Goal: Information Seeking & Learning: Understand process/instructions

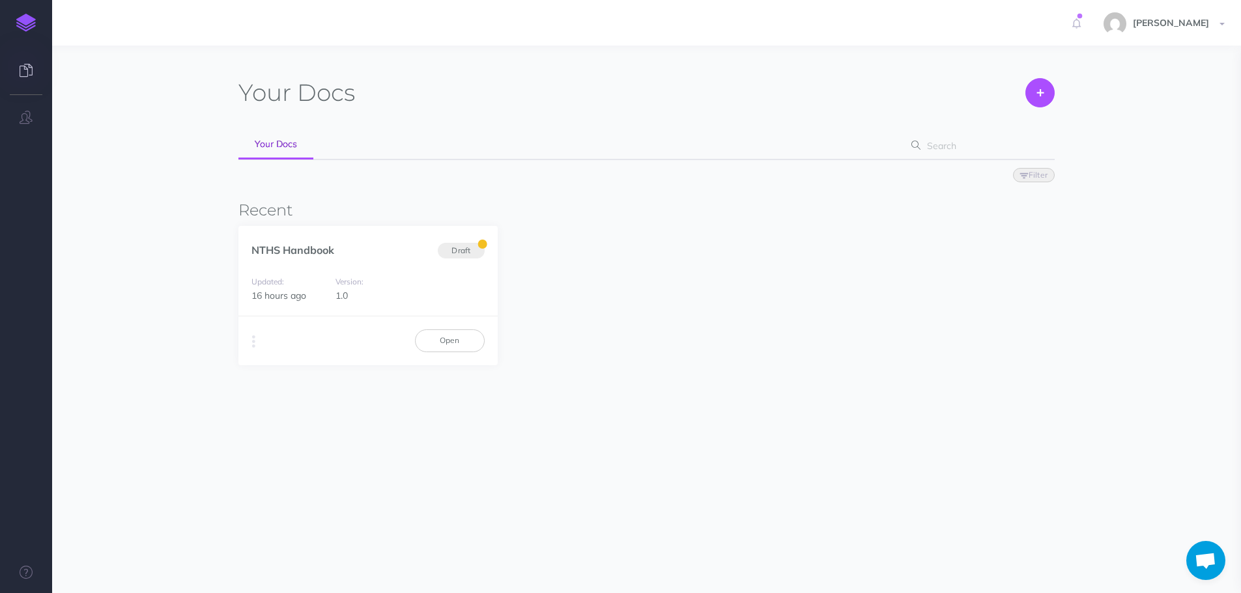
scroll to position [1165, 0]
drag, startPoint x: 430, startPoint y: 339, endPoint x: 420, endPoint y: 330, distance: 13.4
click at [430, 339] on link "Open" at bounding box center [450, 341] width 70 height 22
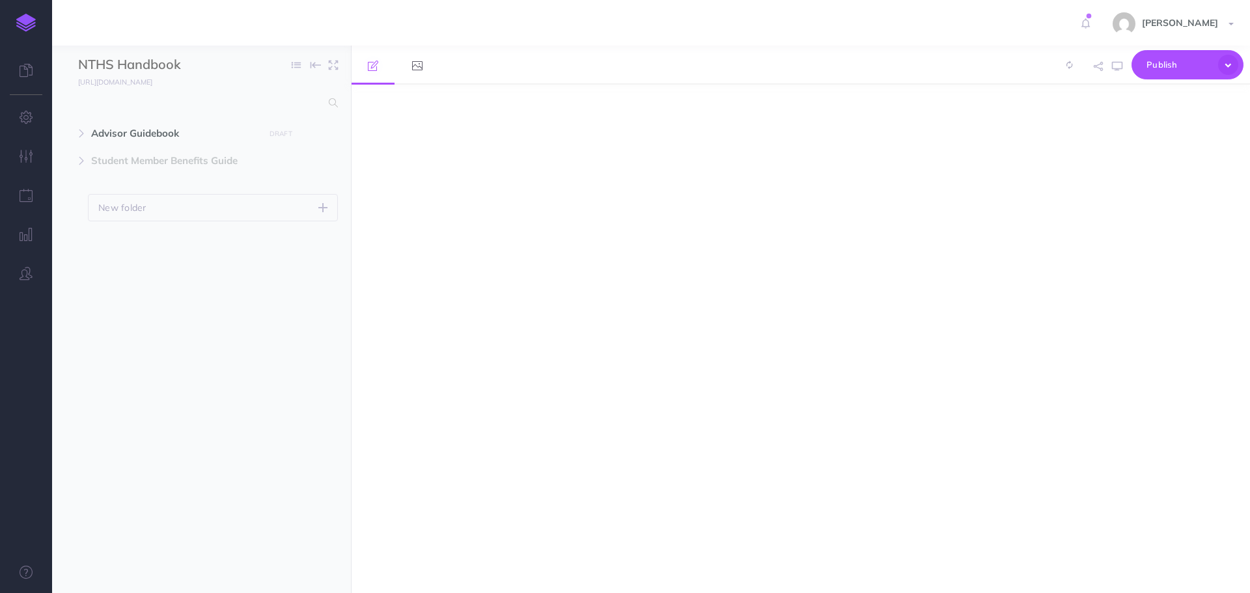
select select "null"
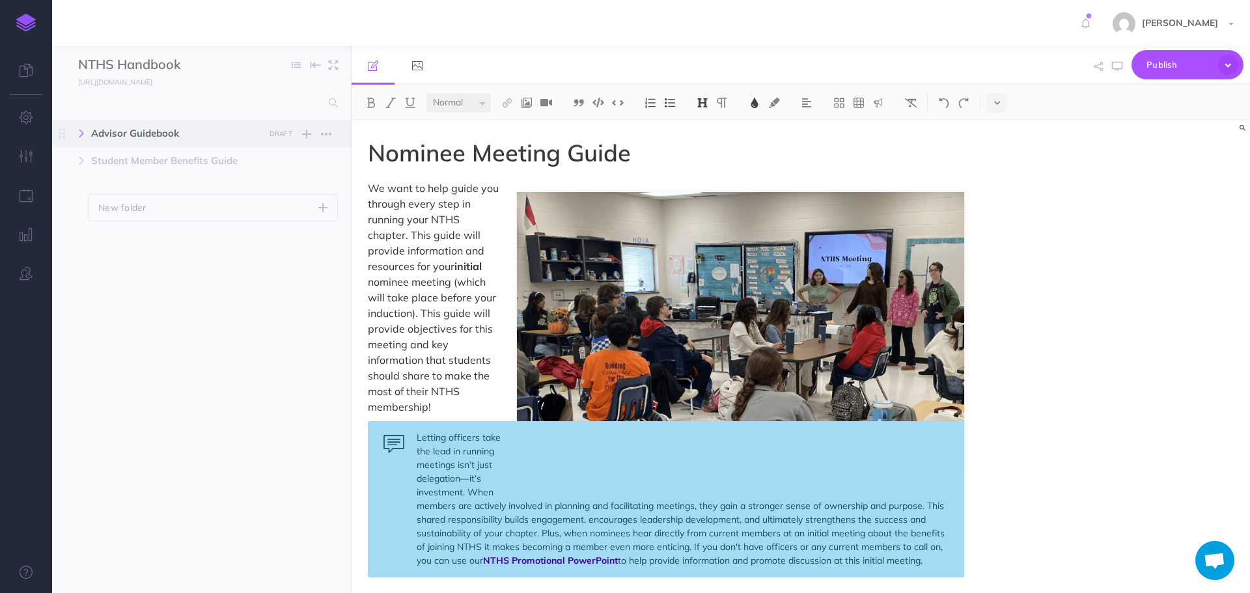
click at [88, 137] on button "button" at bounding box center [81, 134] width 23 height 16
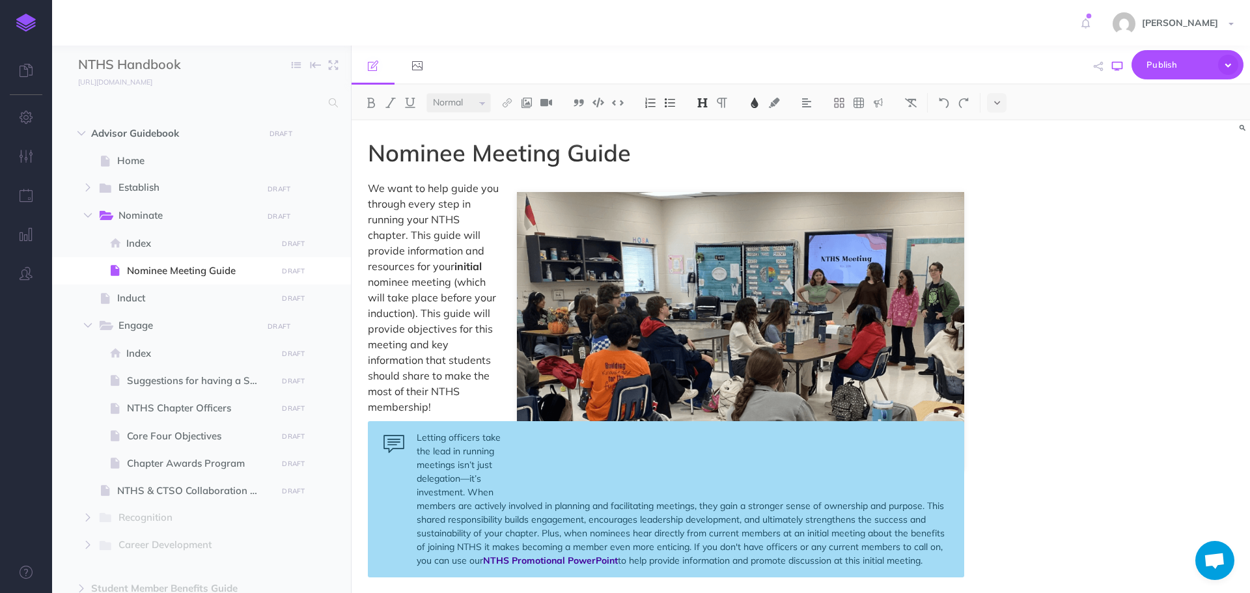
click at [1113, 68] on icon "button" at bounding box center [1117, 66] width 10 height 10
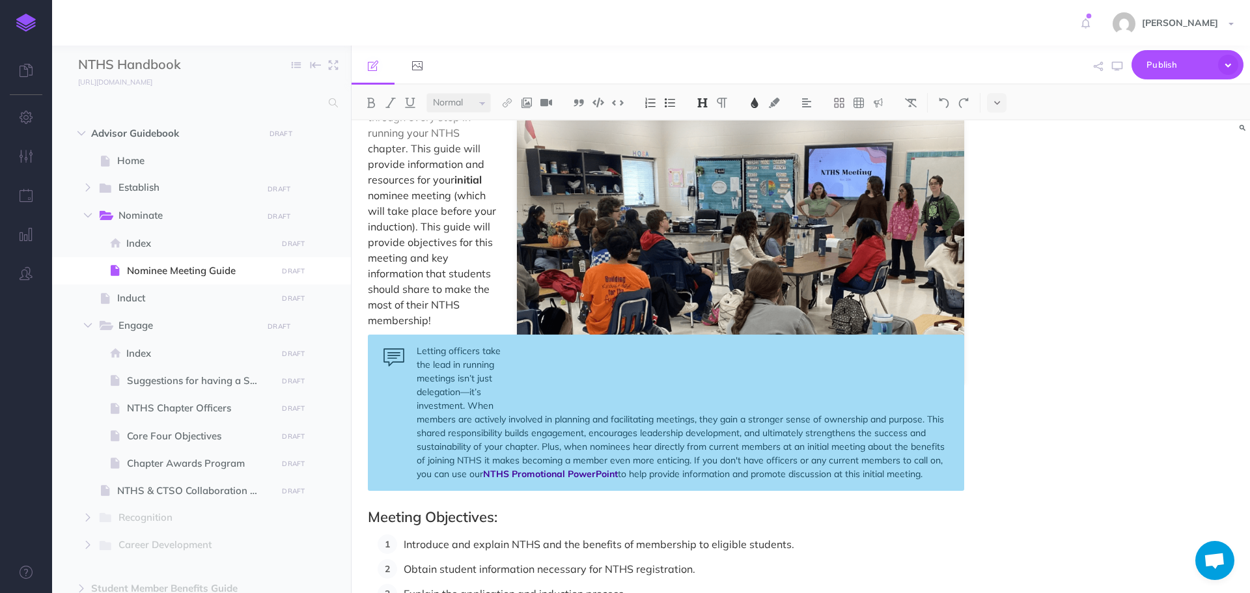
scroll to position [65, 0]
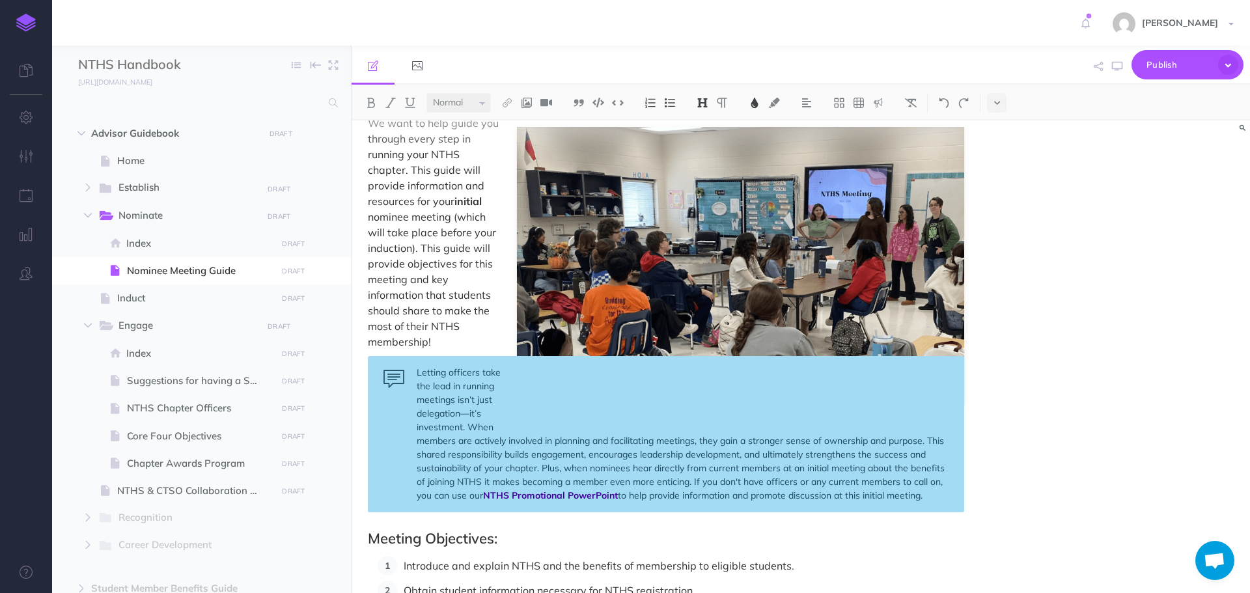
drag, startPoint x: 890, startPoint y: 497, endPoint x: 890, endPoint y: 483, distance: 14.3
click at [890, 497] on div "Letting officers take the lead in running meetings isn’t just delegation—it’s i…" at bounding box center [666, 434] width 597 height 156
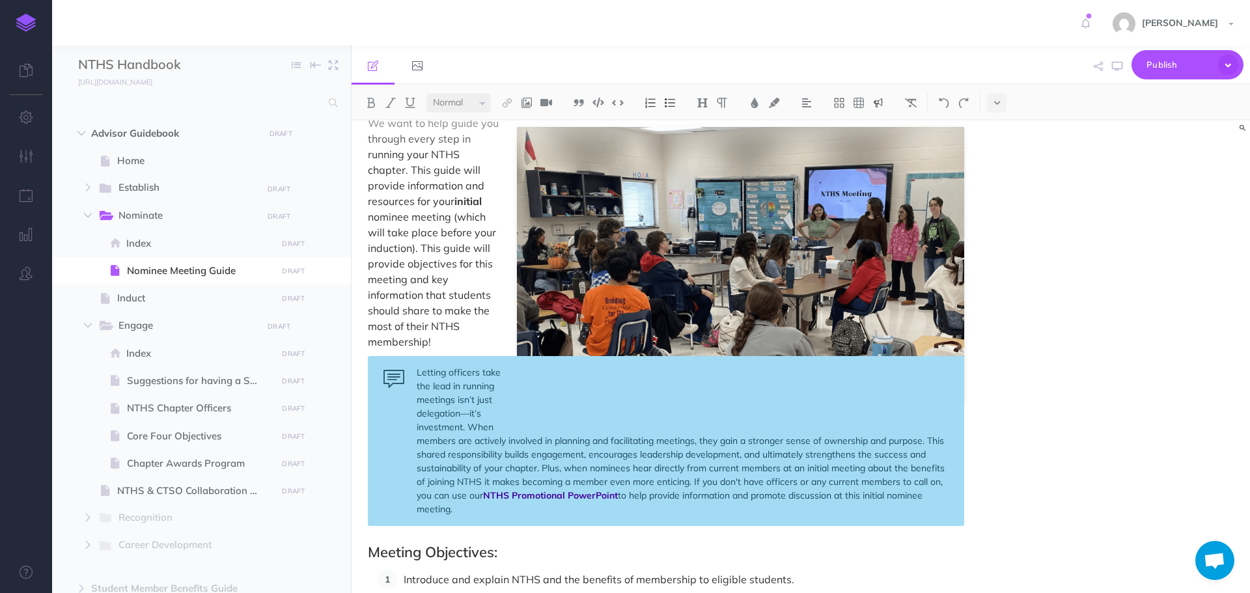
click at [890, 494] on div "Letting officers take the lead in running meetings isn’t just delegation—it’s i…" at bounding box center [666, 441] width 597 height 170
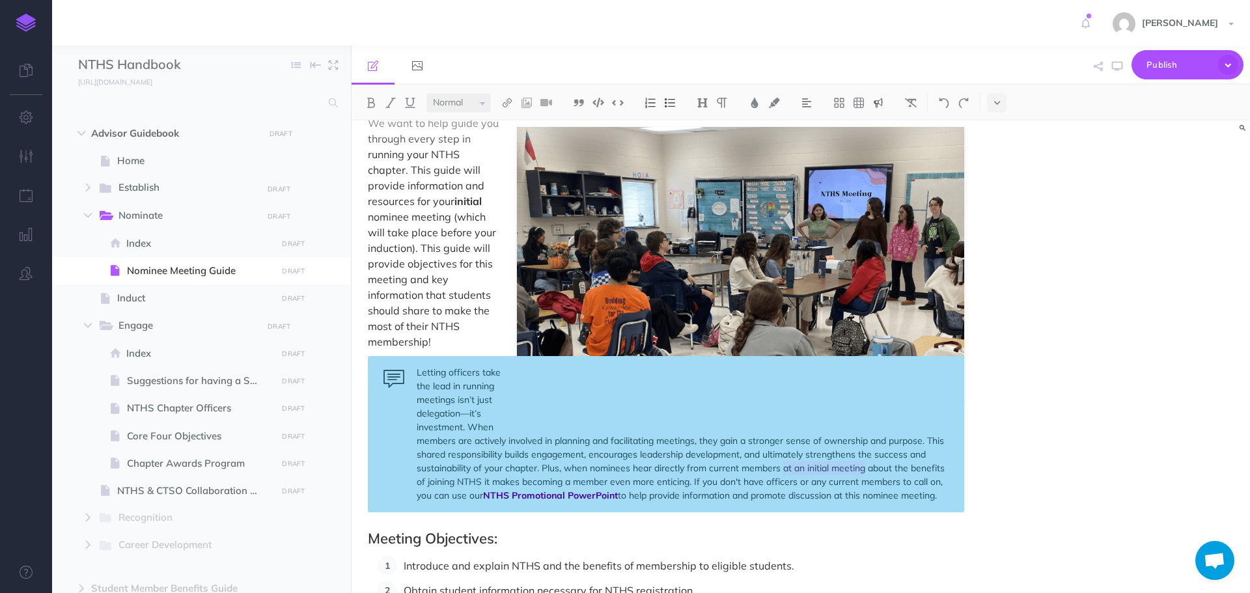
drag, startPoint x: 785, startPoint y: 467, endPoint x: 869, endPoint y: 473, distance: 84.2
click at [869, 473] on div "Letting officers take the lead in running meetings isn’t just delegation—it’s i…" at bounding box center [666, 434] width 597 height 156
click at [799, 494] on div "Letting officers take the lead in running meetings isn’t just delegation—it’s i…" at bounding box center [666, 434] width 597 height 156
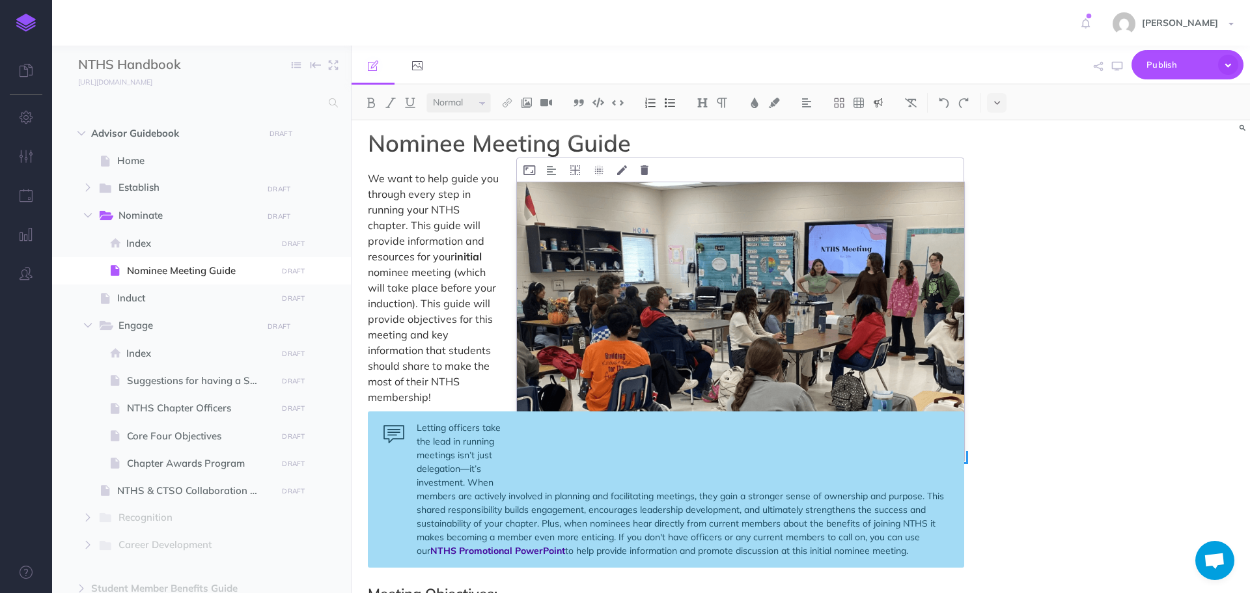
scroll to position [0, 0]
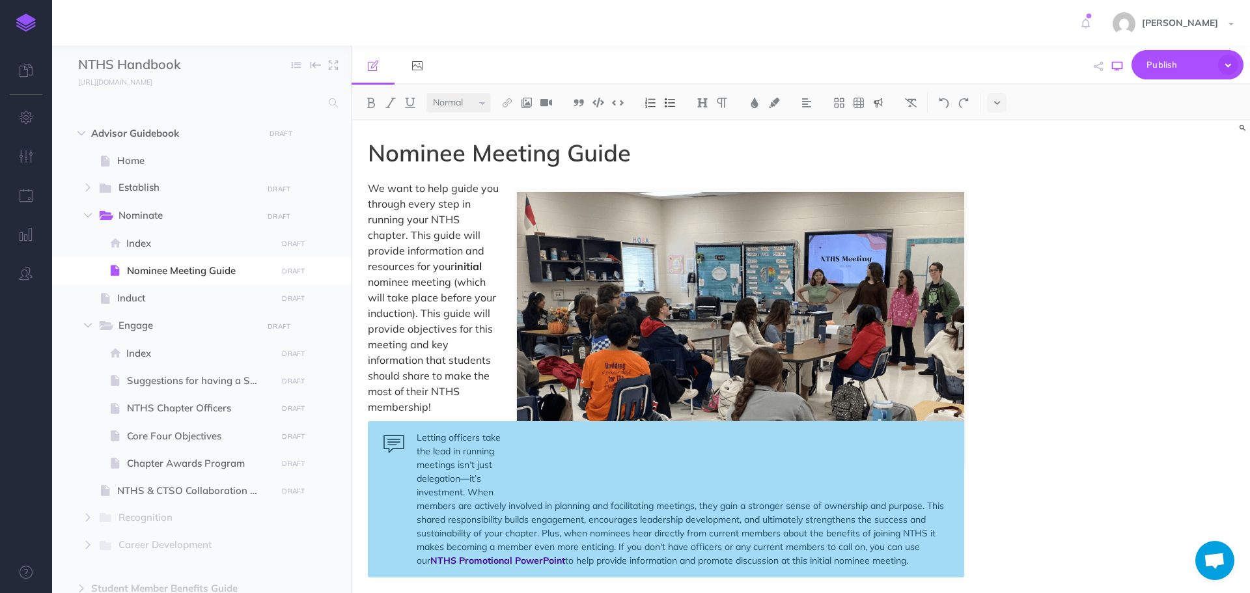
click at [1117, 63] on icon "button" at bounding box center [1117, 66] width 10 height 10
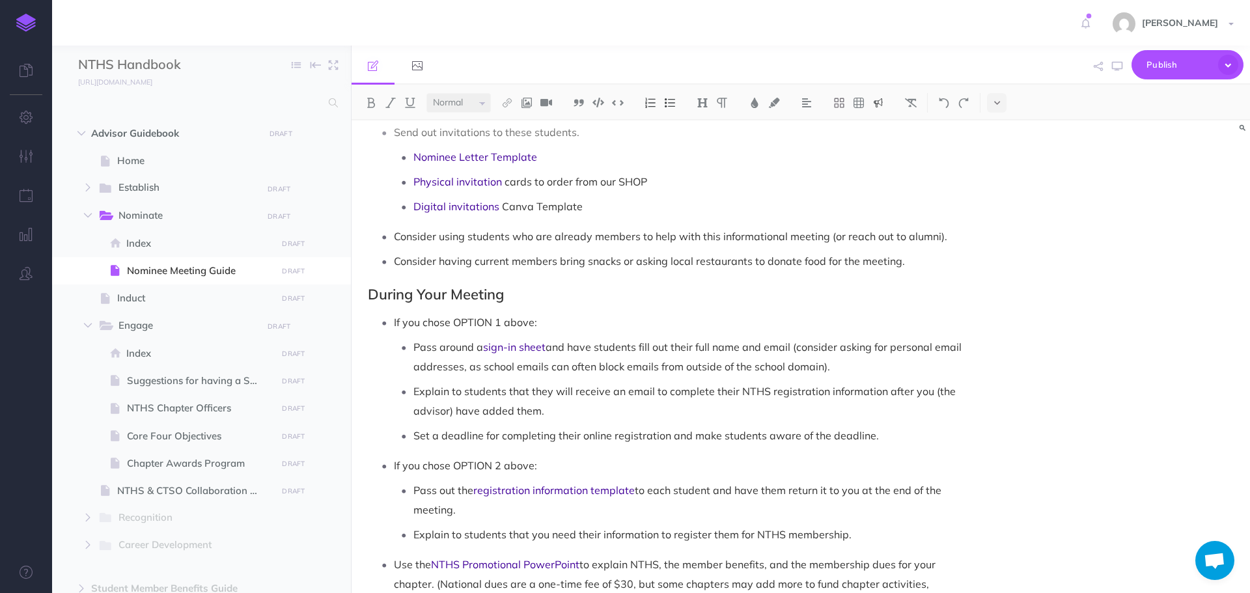
scroll to position [912, 0]
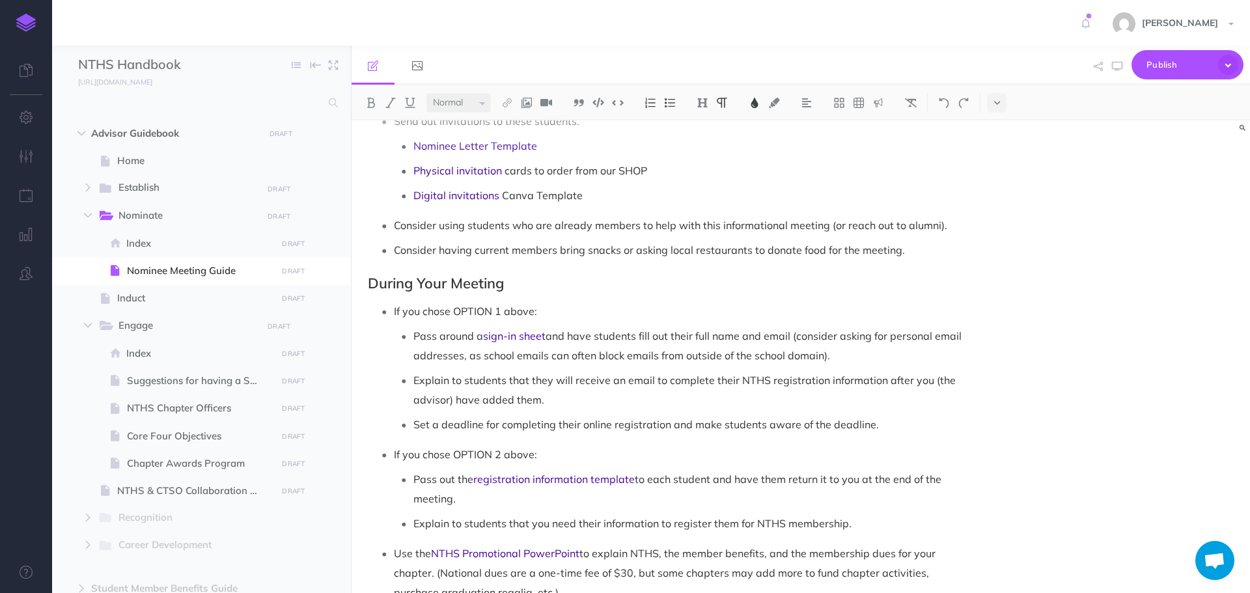
click at [394, 308] on li "If you chose OPTION 1 above: Pass around a sign-in sheet and have students fill…" at bounding box center [679, 368] width 571 height 133
click at [401, 315] on span "If you chose OPTION 1 above:" at bounding box center [465, 311] width 143 height 13
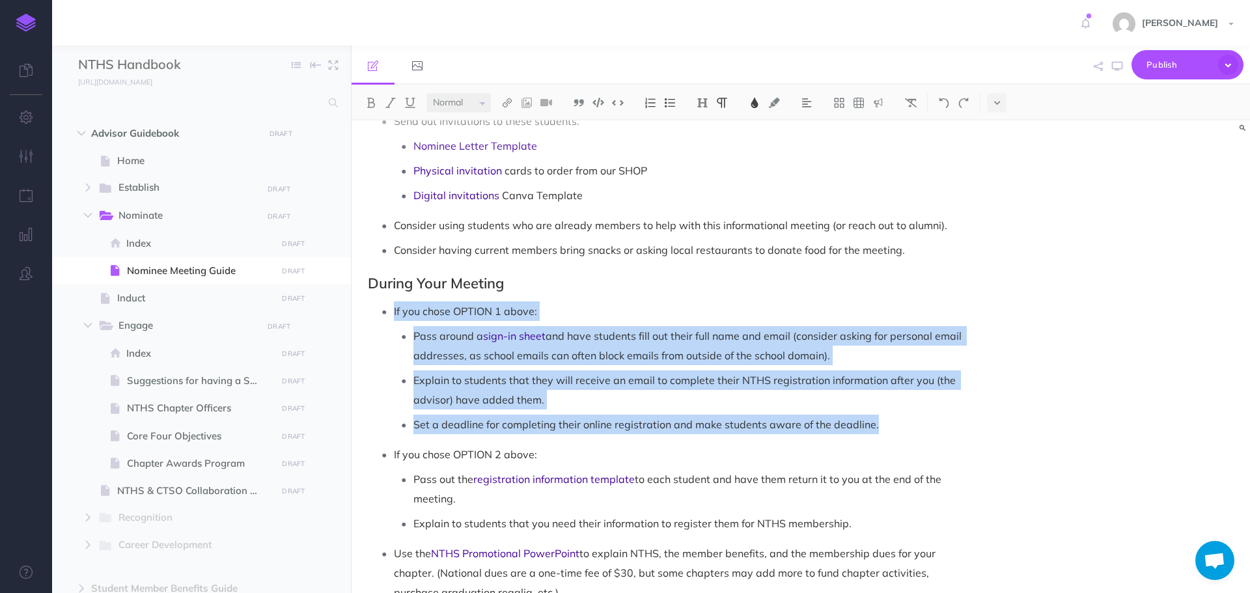
drag, startPoint x: 395, startPoint y: 311, endPoint x: 925, endPoint y: 421, distance: 541.9
click at [925, 421] on li "If you chose OPTION 1 above: Pass around a sign-in sheet and have students fill…" at bounding box center [679, 368] width 571 height 133
copy li "If you chose OPTION 1 above: Pass around a sign-in sheet and have students fill…"
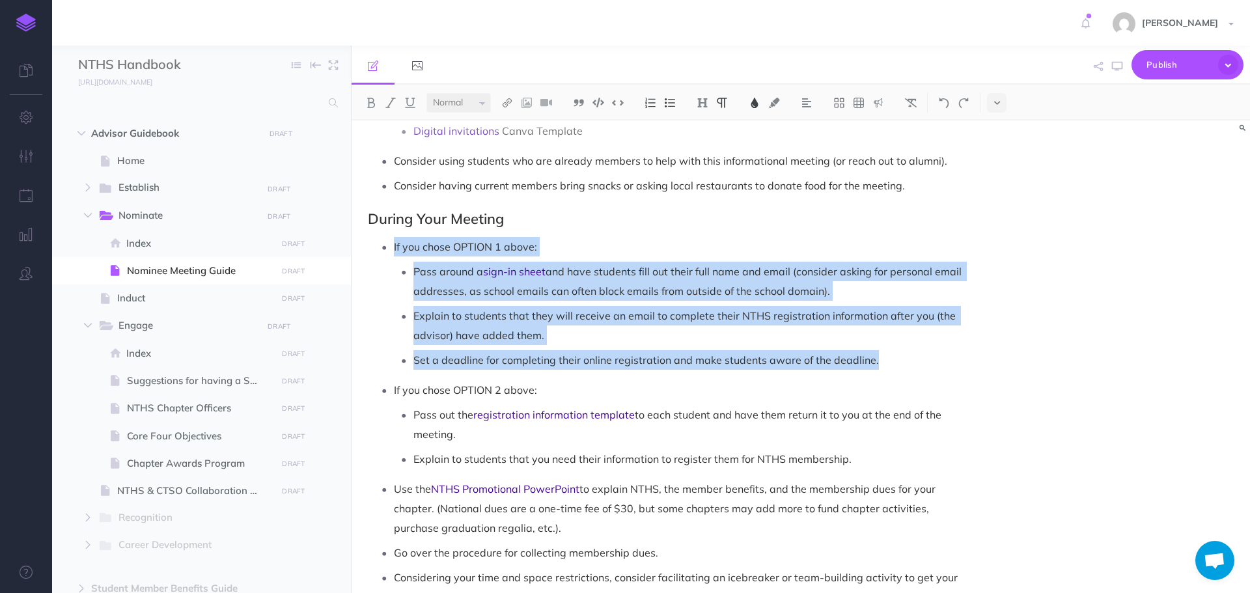
scroll to position [977, 0]
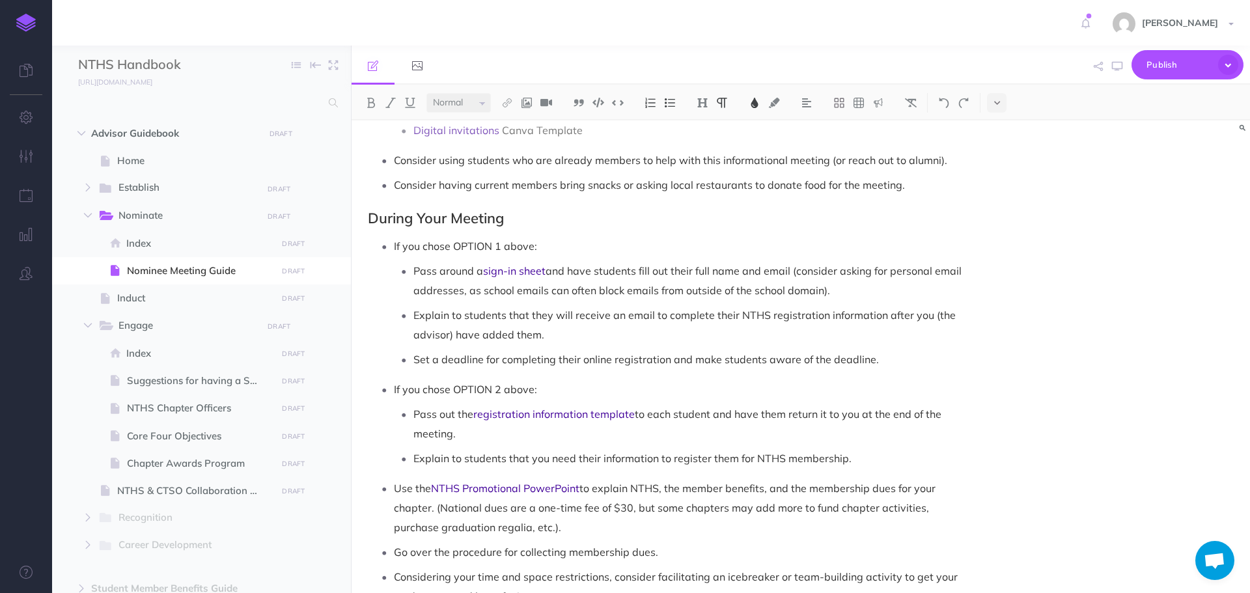
click at [893, 458] on p "Explain to students that you need their information to register them for NTHS m…" at bounding box center [689, 459] width 551 height 20
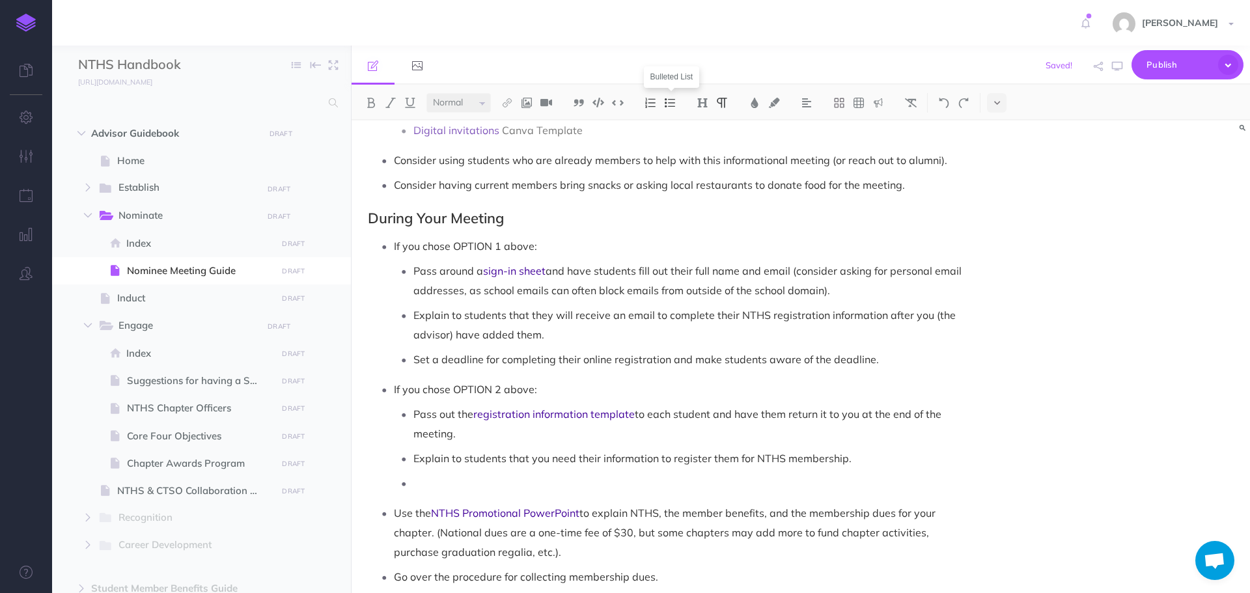
click at [673, 98] on img at bounding box center [670, 103] width 12 height 10
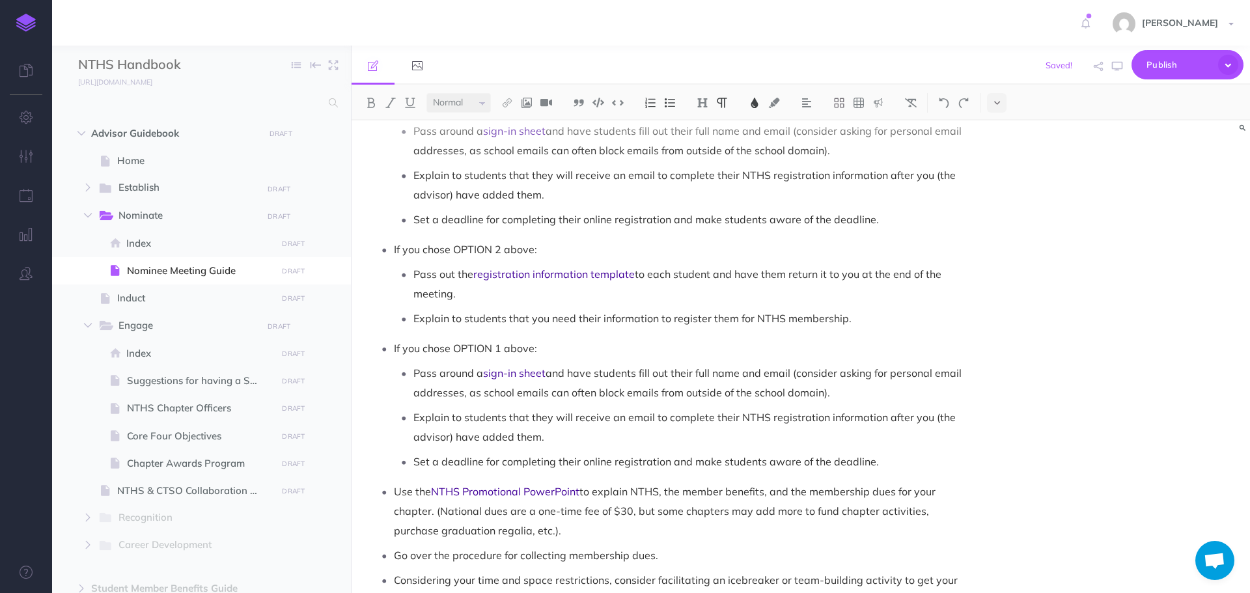
scroll to position [1125, 0]
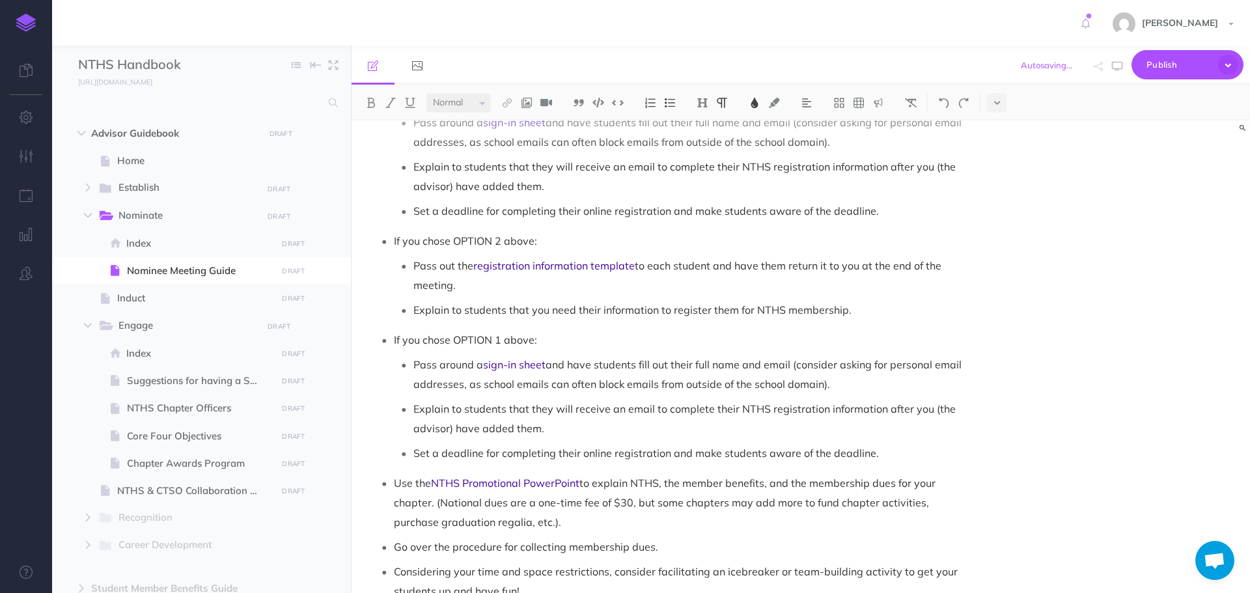
click at [503, 337] on span "If you chose OPTION 1 above:" at bounding box center [465, 339] width 143 height 13
click at [499, 237] on span "If you chose OPTION 2 above:" at bounding box center [465, 240] width 143 height 13
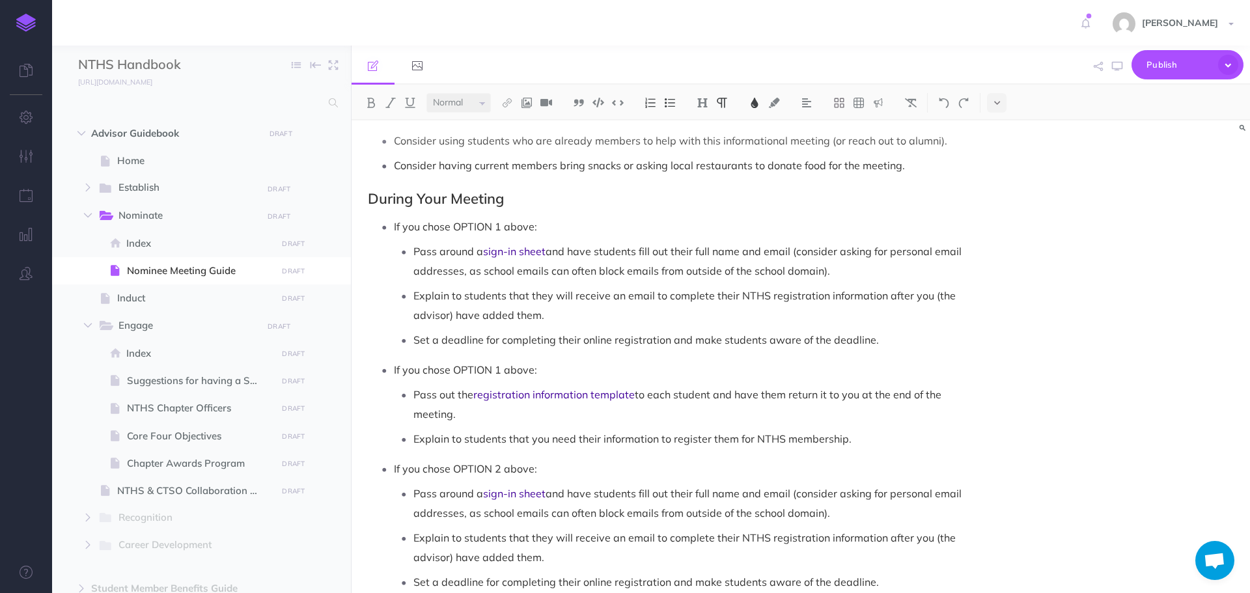
scroll to position [995, 0]
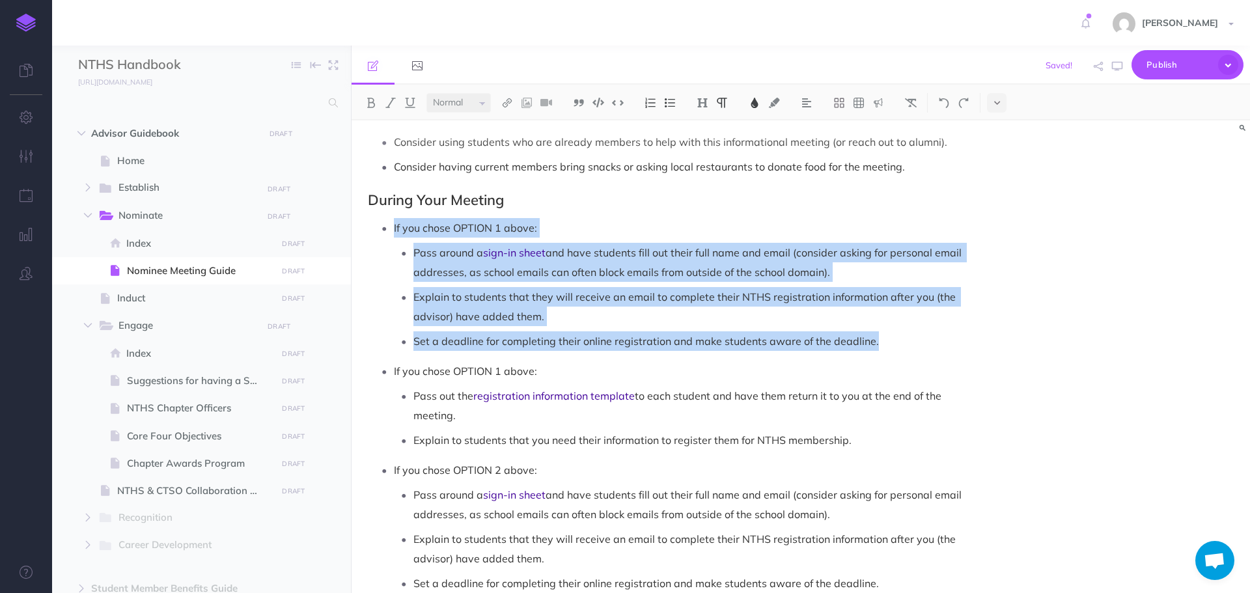
drag, startPoint x: 878, startPoint y: 341, endPoint x: 386, endPoint y: 228, distance: 504.6
click at [394, 228] on li "If you chose OPTION 1 above: Pass around a sign-in sheet and have students fill…" at bounding box center [679, 284] width 571 height 133
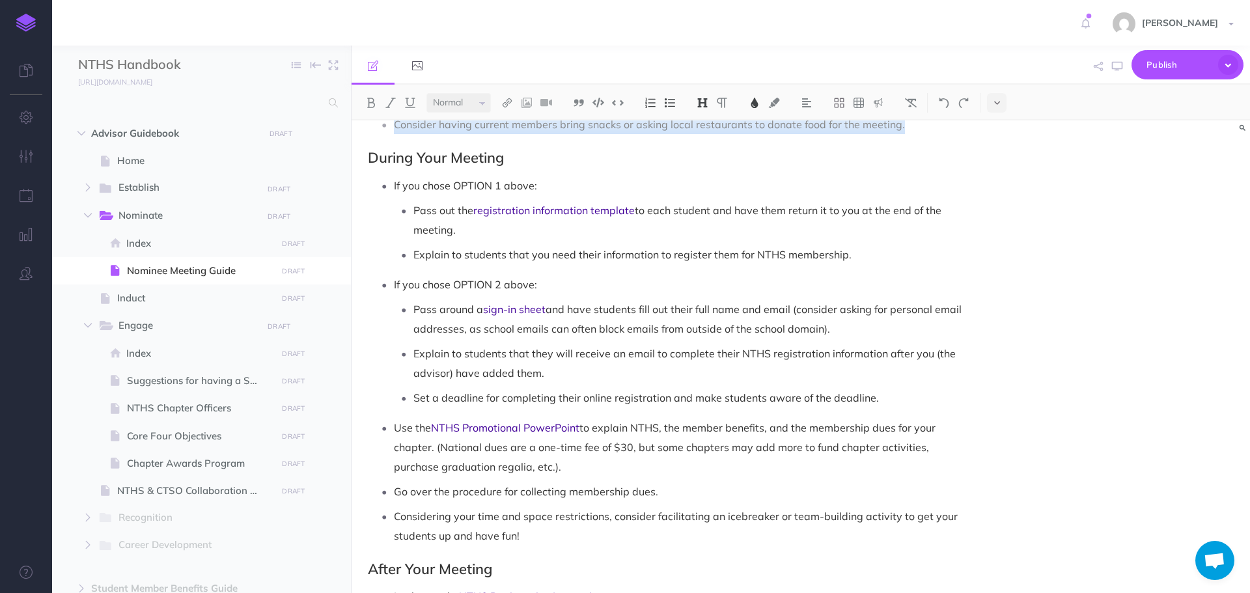
scroll to position [1060, 0]
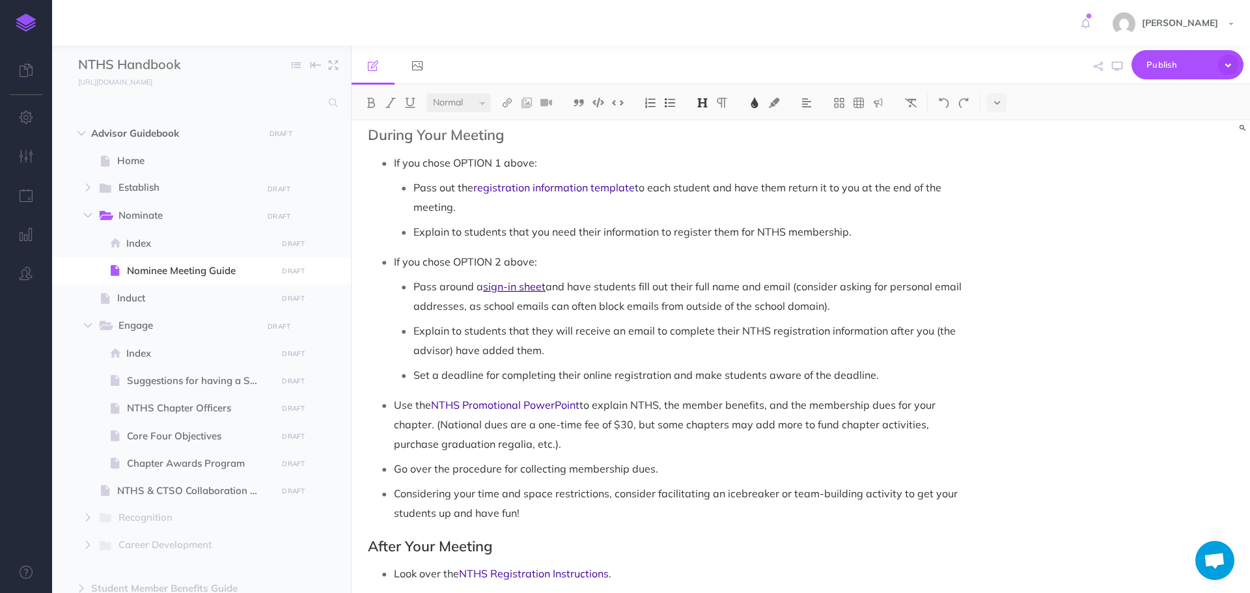
click at [522, 283] on span "sign-in sheet" at bounding box center [514, 286] width 63 height 13
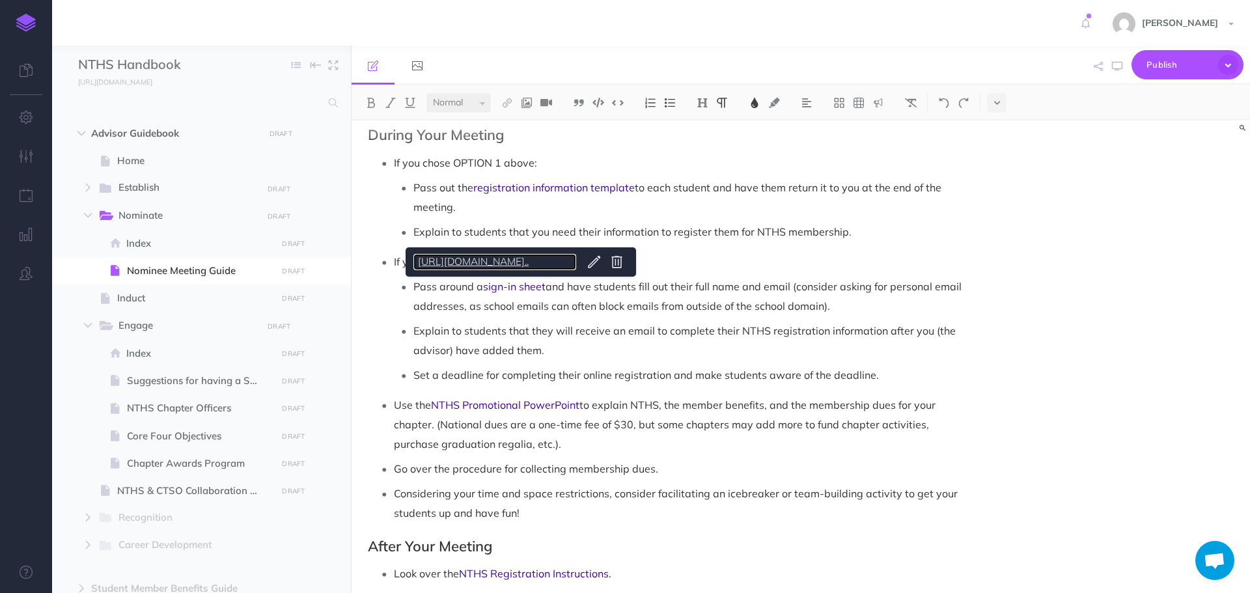
click at [529, 258] on link "https://docs.google.com/document/d/1uK85RuM0rZE..." at bounding box center [495, 262] width 163 height 16
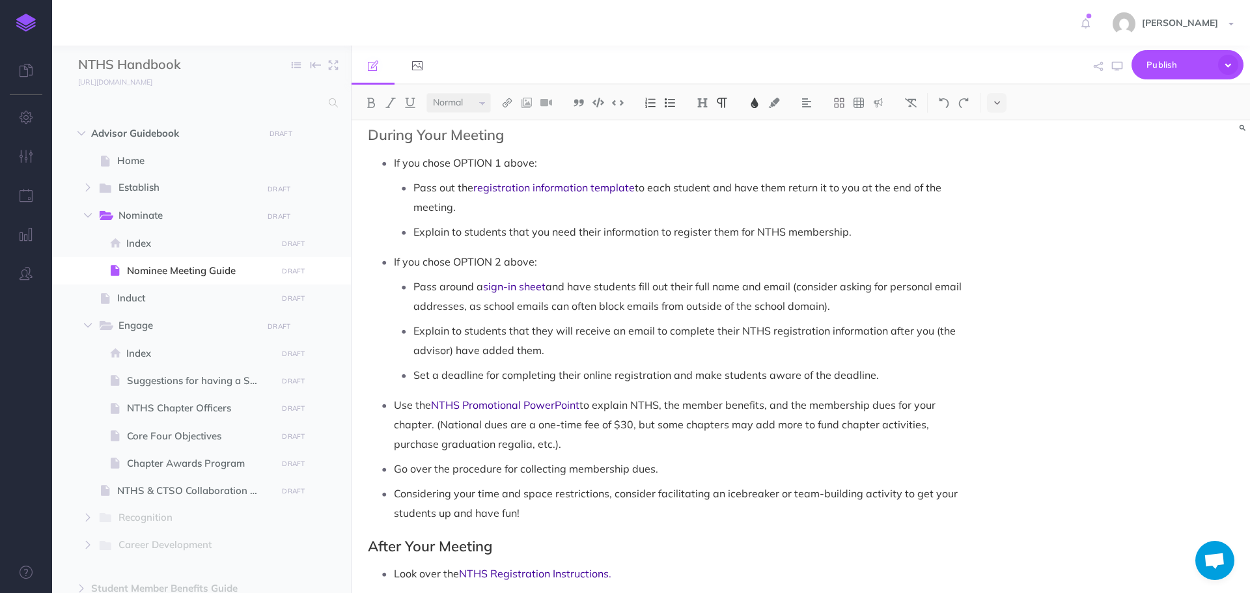
click at [649, 319] on ul "Pass around a sign-in sheet and have students fill out their full name and emai…" at bounding box center [679, 331] width 571 height 108
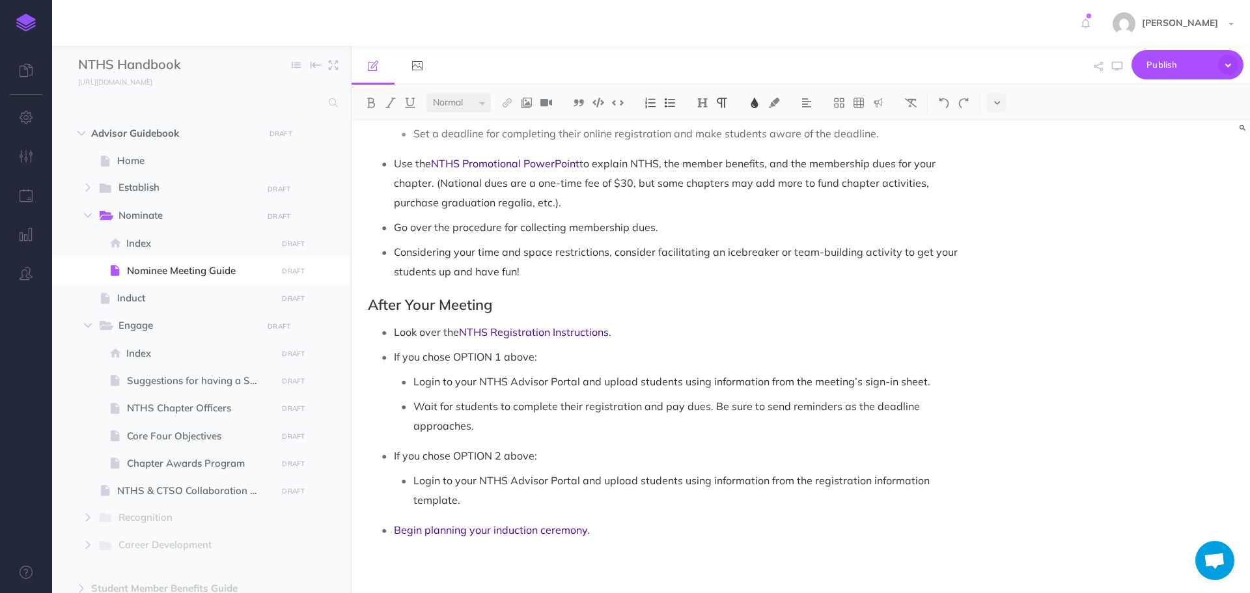
scroll to position [1306, 0]
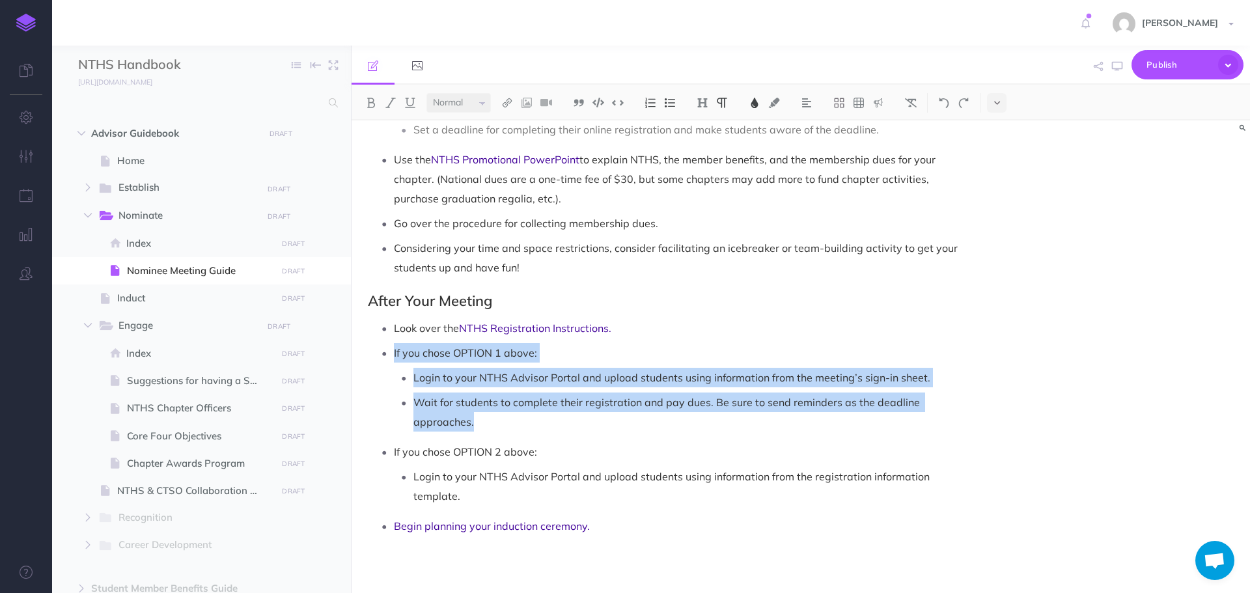
drag, startPoint x: 395, startPoint y: 353, endPoint x: 522, endPoint y: 428, distance: 146.9
click at [522, 428] on li "If you chose OPTION 1 above: Login to your NTHS Advisor Portal and upload stude…" at bounding box center [679, 387] width 571 height 89
copy li "If you chose OPTION 1 above: Login to your NTHS Advisor Portal and upload stude…"
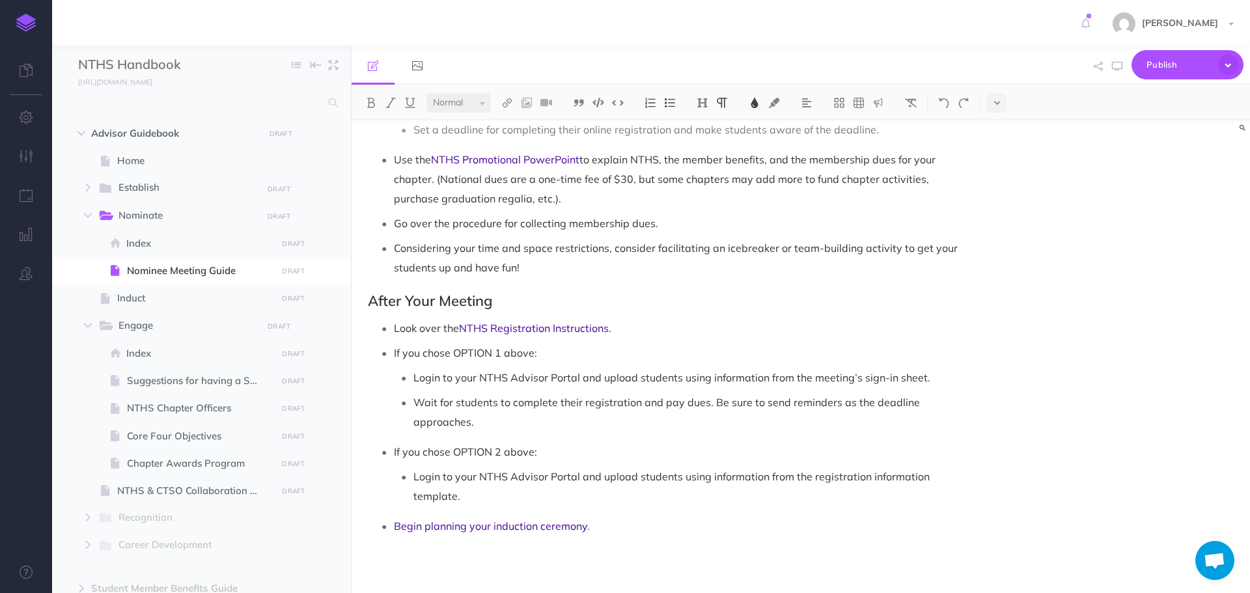
click at [508, 492] on p "Login to your NTHS Advisor Portal and upload students using information from th…" at bounding box center [689, 486] width 551 height 39
click at [676, 101] on img at bounding box center [670, 103] width 12 height 10
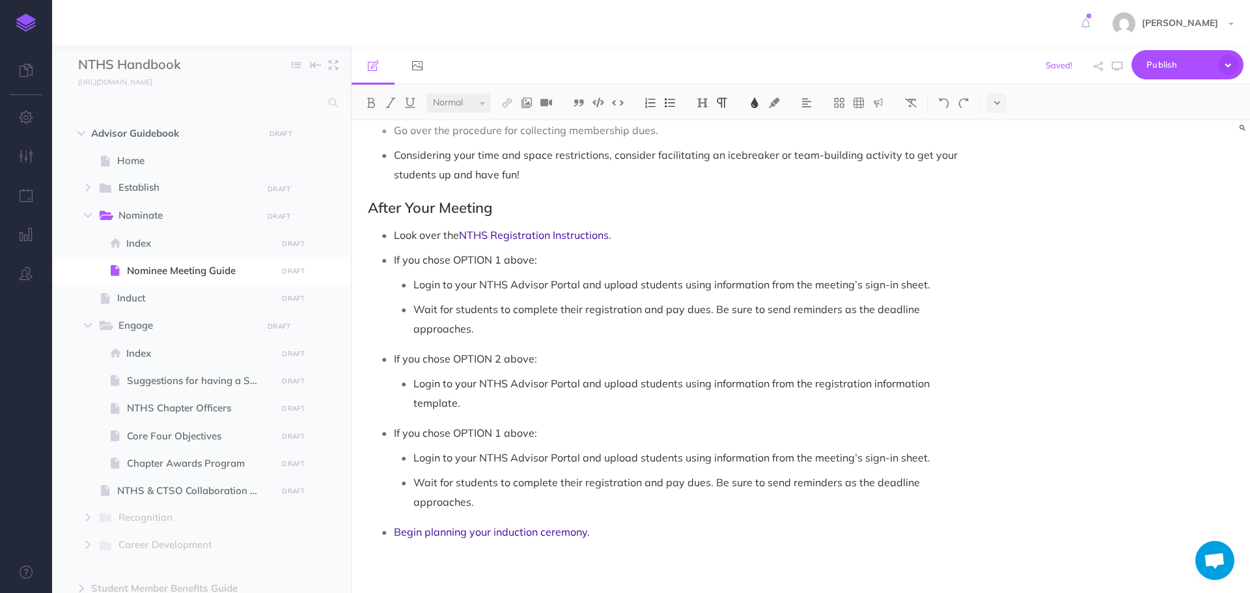
scroll to position [1405, 0]
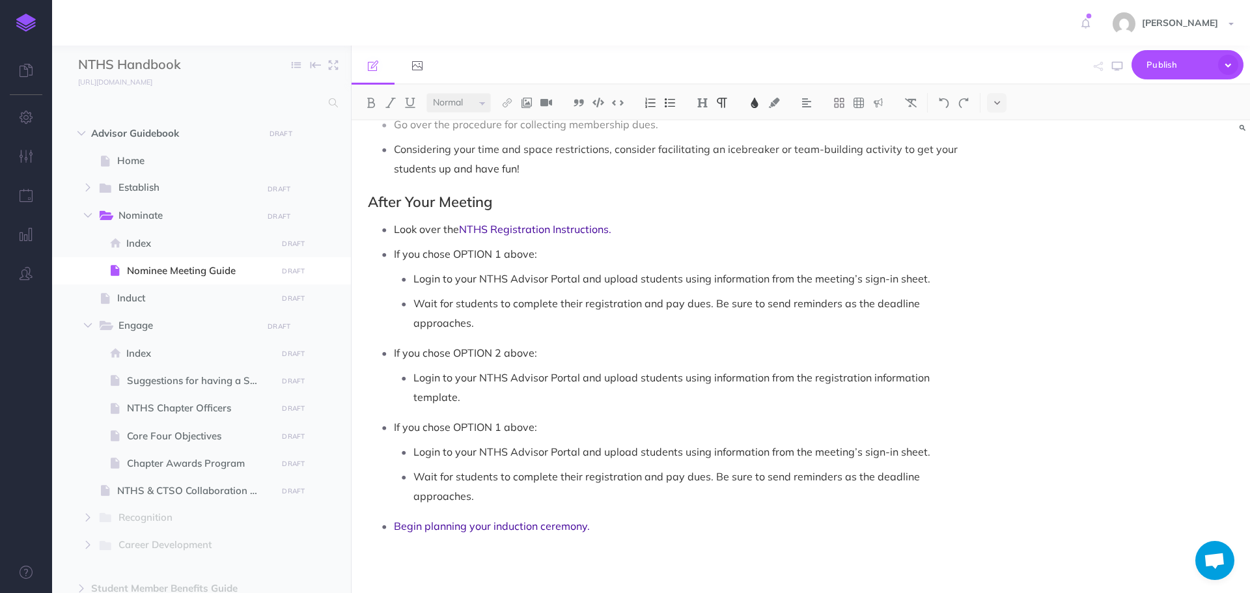
click at [504, 424] on span "If you chose OPTION 1 above:" at bounding box center [465, 427] width 143 height 13
click at [503, 354] on span "If you chose OPTION 2 above:" at bounding box center [465, 352] width 143 height 13
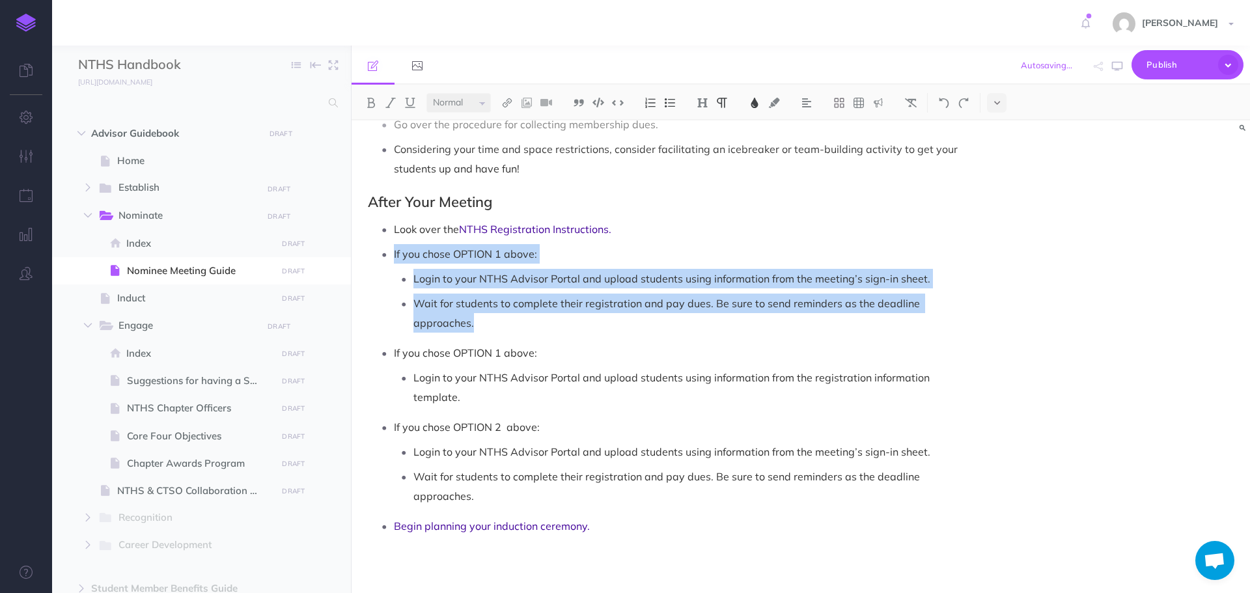
drag, startPoint x: 500, startPoint y: 324, endPoint x: 377, endPoint y: 261, distance: 137.8
click at [394, 261] on li "If you chose OPTION 1 above: Login to your NTHS Advisor Portal and upload stude…" at bounding box center [679, 288] width 571 height 89
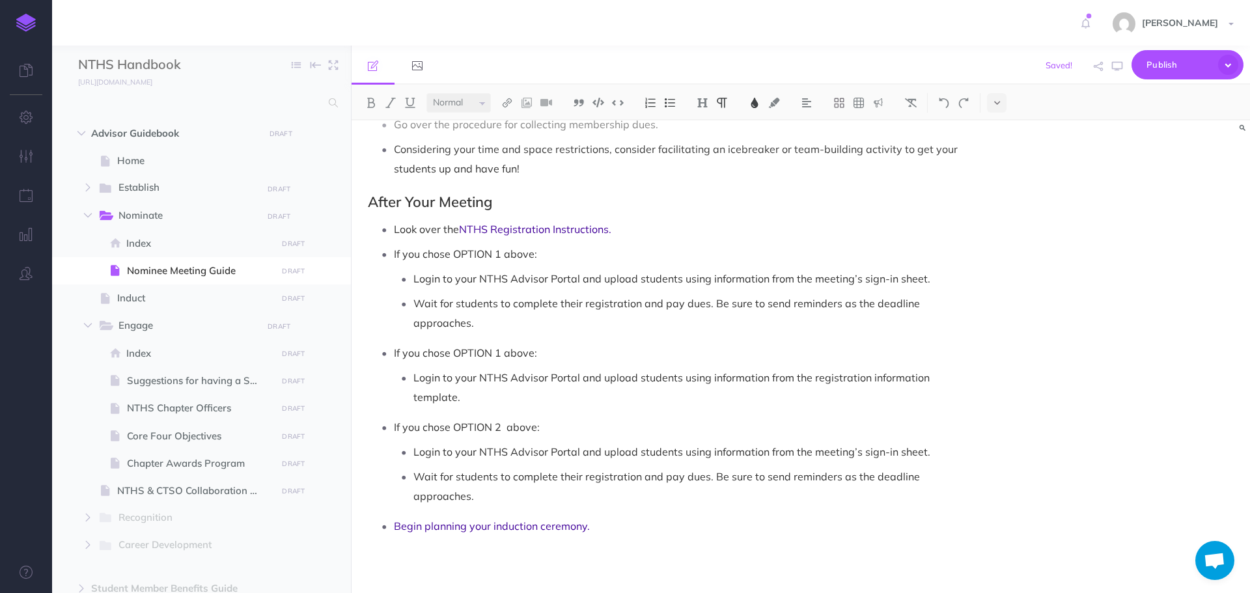
scroll to position [1306, 0]
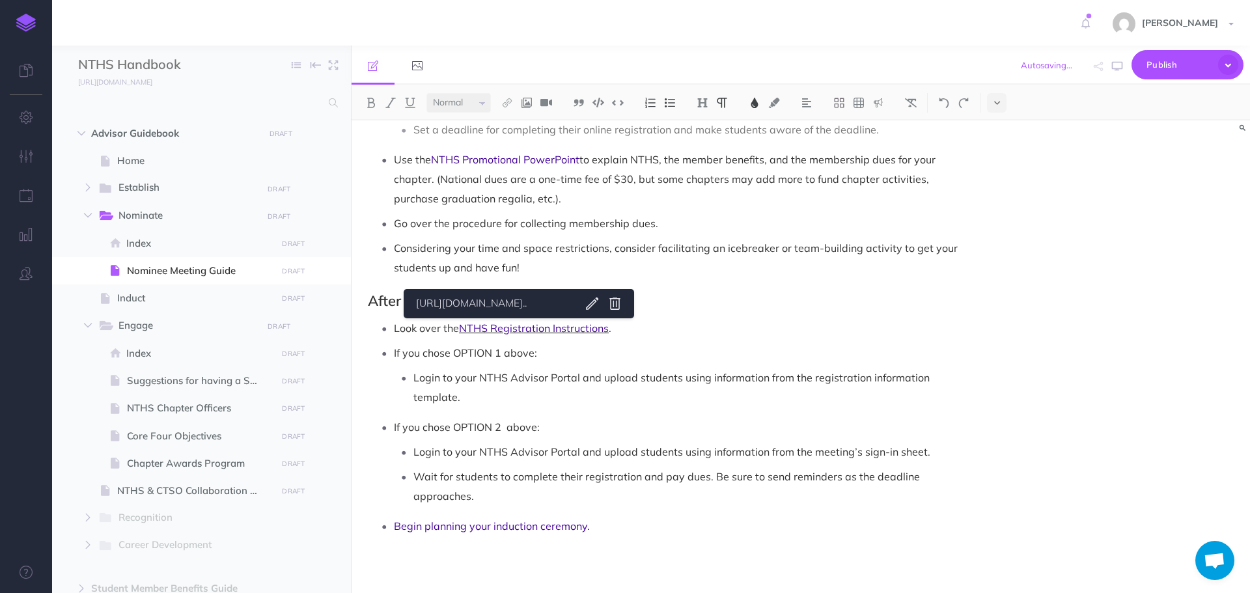
click at [519, 329] on span "NTHS Registration Instructions" at bounding box center [534, 328] width 150 height 13
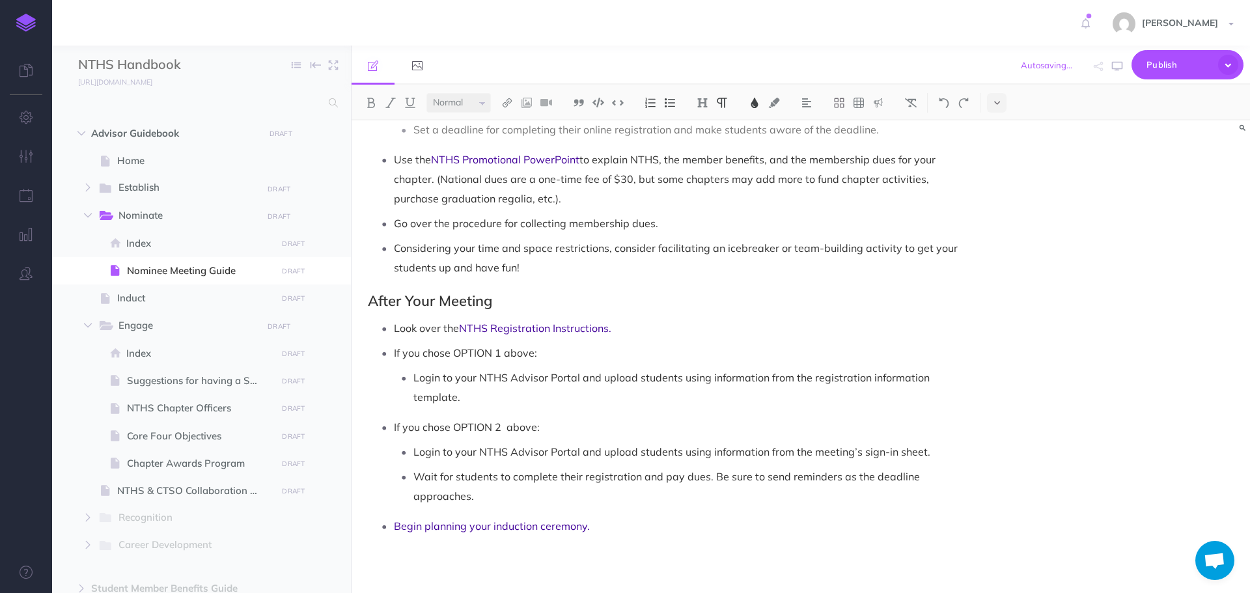
click at [533, 302] on link "https://nths.org/wp-content/plugins/nths/assets..." at bounding box center [493, 304] width 163 height 16
click at [682, 361] on p "If you chose OPTION 1 above:" at bounding box center [679, 353] width 571 height 20
click at [1121, 66] on icon "button" at bounding box center [1117, 66] width 10 height 10
click at [193, 382] on span "Suggestions for having a Successful Chapter" at bounding box center [200, 381] width 146 height 16
select select "null"
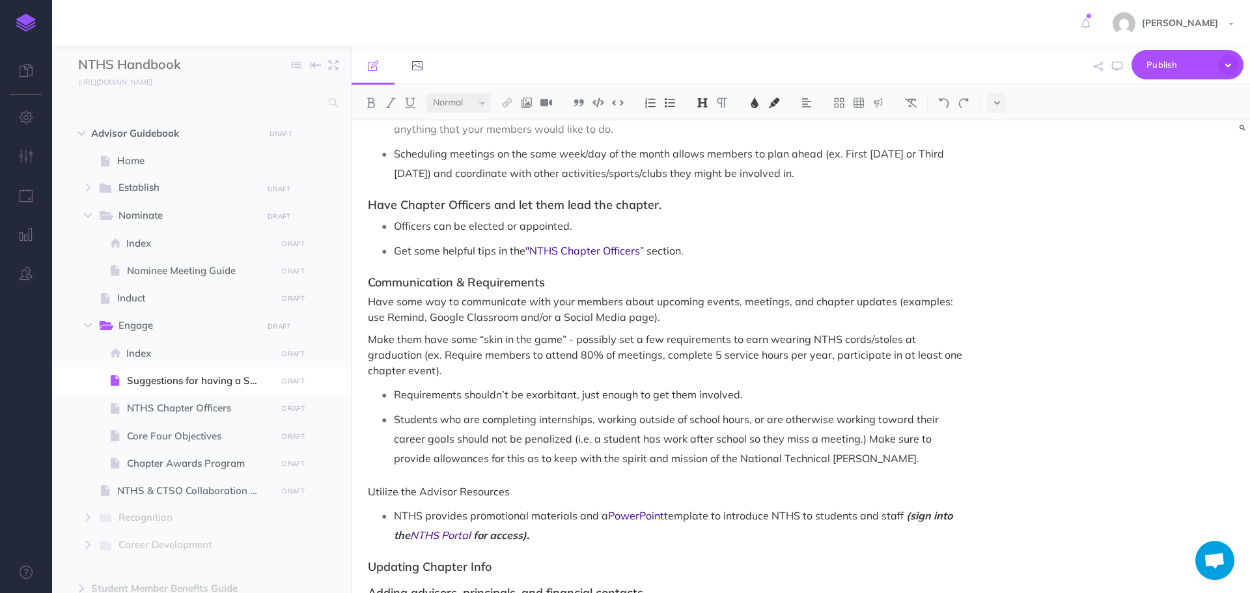
scroll to position [833, 0]
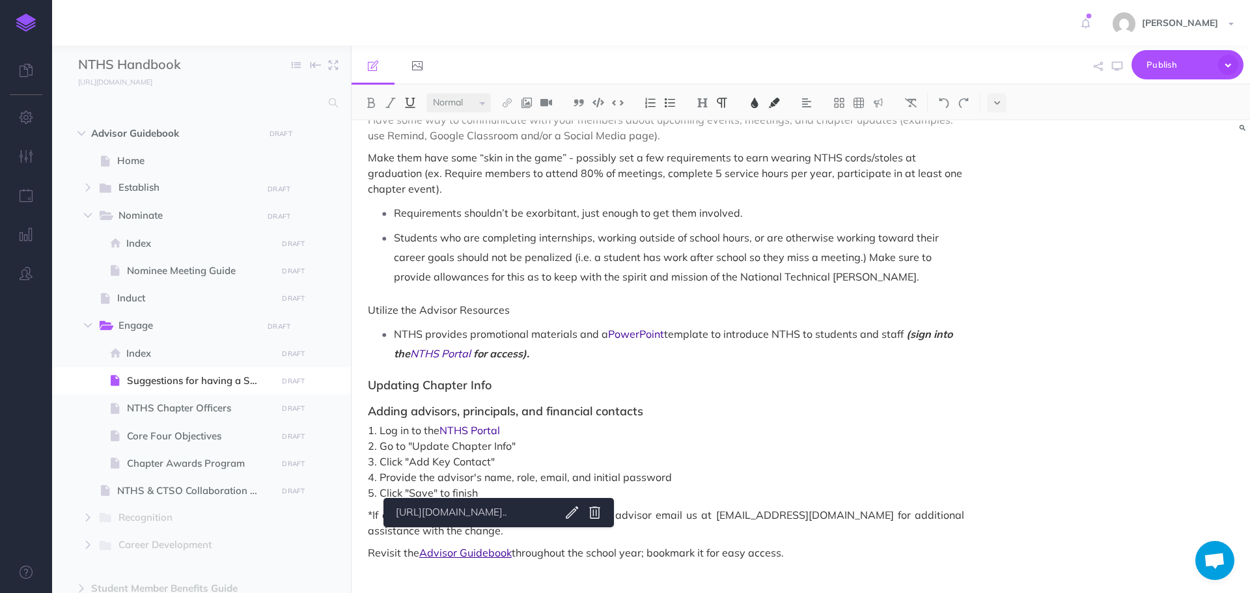
click at [582, 546] on span "throughout the school year; bookmark it for easy access." at bounding box center [648, 552] width 272 height 13
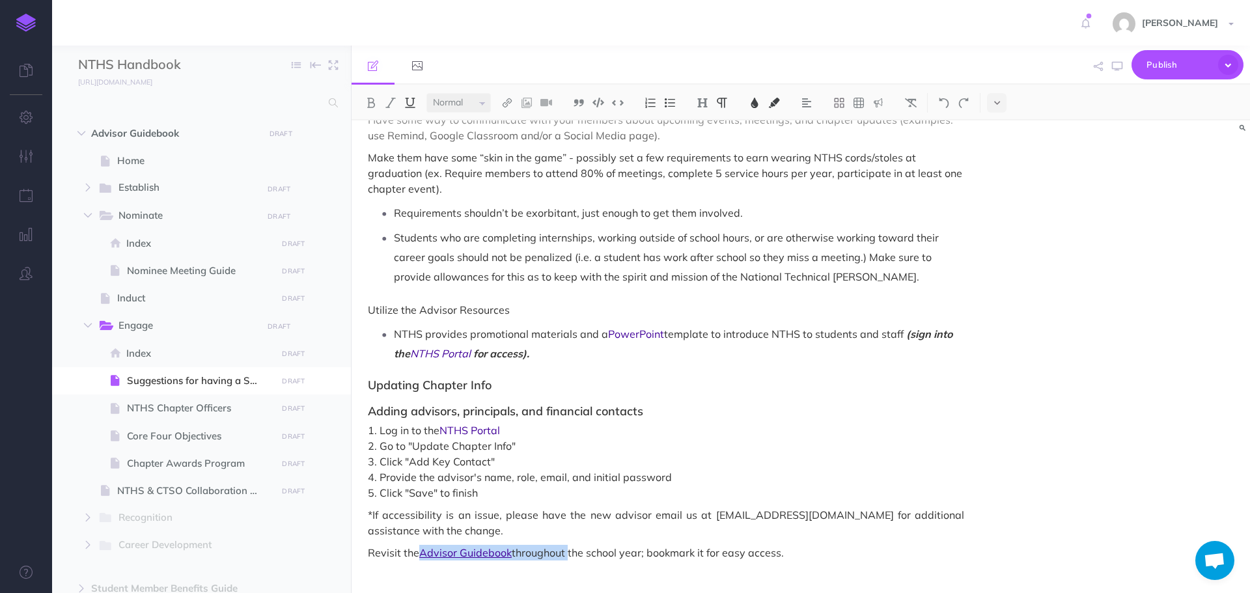
drag, startPoint x: 424, startPoint y: 535, endPoint x: 567, endPoint y: 537, distance: 142.6
click at [567, 545] on p "Revisit the Advisor Guidebook throughout the school year; bookmark it for easy …" at bounding box center [666, 553] width 597 height 16
click at [919, 103] on button at bounding box center [911, 103] width 20 height 20
click at [513, 545] on p "Revisit the Advisor Guidebookthroughout the school year; bookmark it for easy a…" at bounding box center [666, 553] width 597 height 16
drag, startPoint x: 423, startPoint y: 537, endPoint x: 513, endPoint y: 534, distance: 90.6
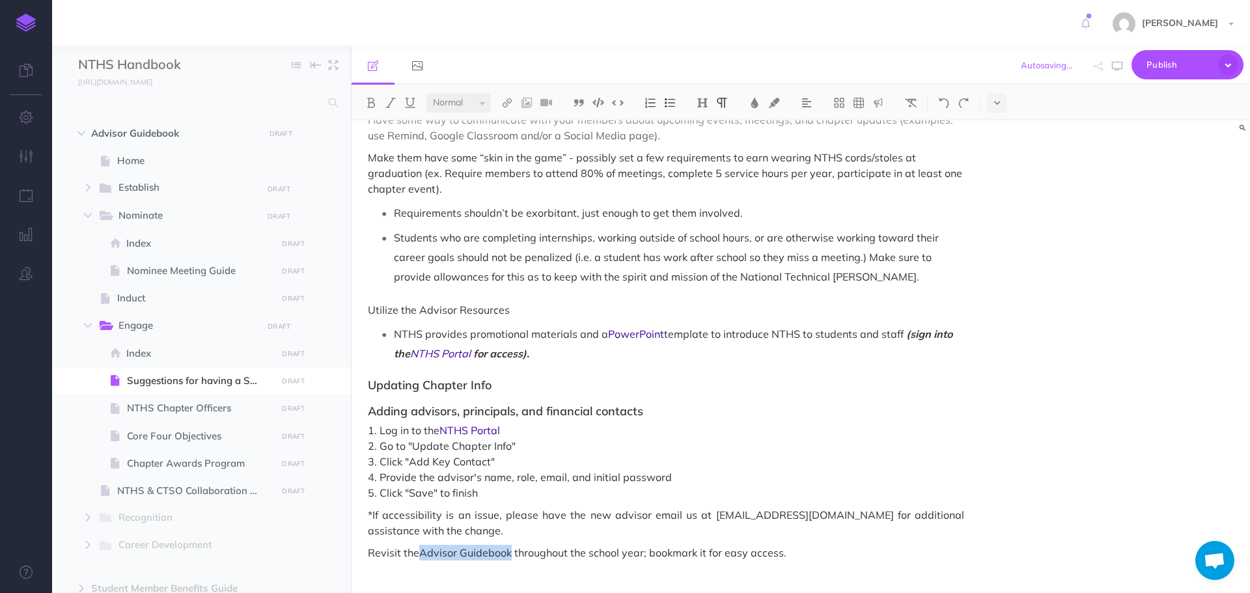
click at [513, 545] on p "Revisit the Advisor Guidebook throughout the school year; bookmark it for easy …" at bounding box center [666, 553] width 597 height 16
click at [511, 100] on img at bounding box center [507, 103] width 12 height 10
click at [515, 125] on button at bounding box center [508, 126] width 20 height 20
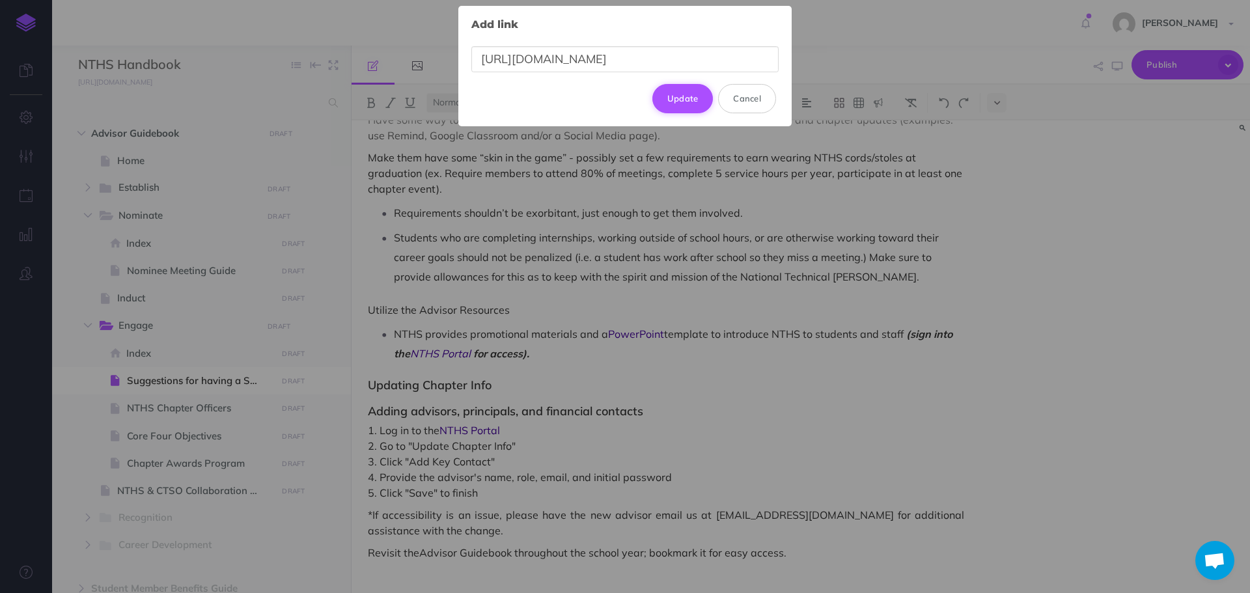
type input "https://docs.nths.org/1.0/advisor-guidebook/engage"
click at [697, 91] on button "Update" at bounding box center [683, 98] width 61 height 29
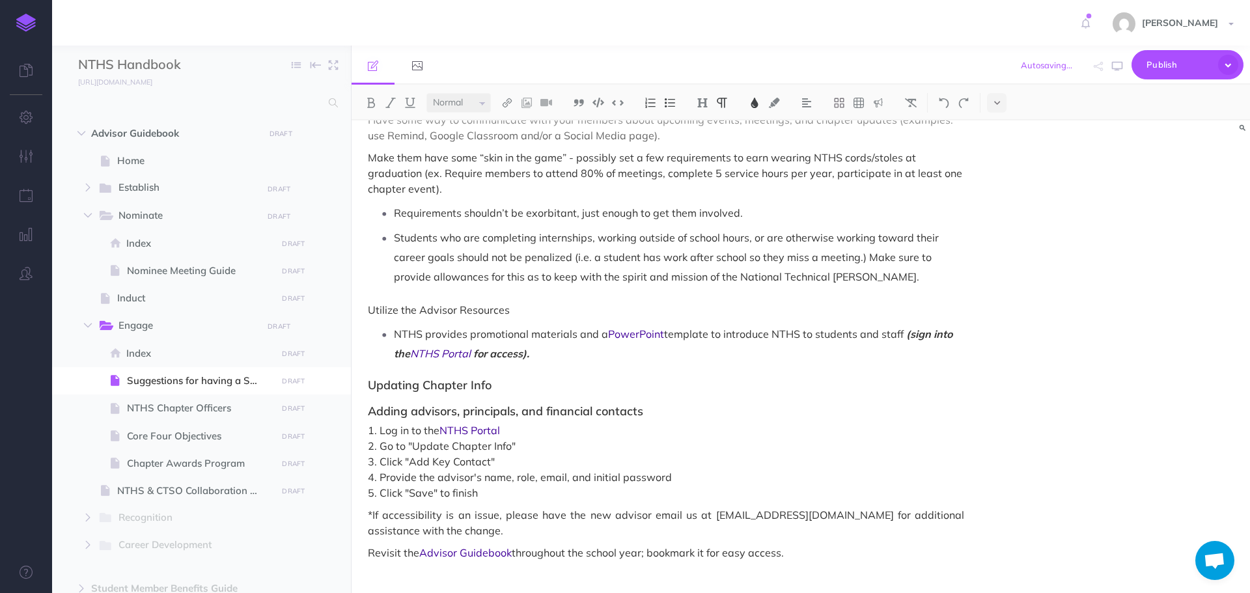
click at [753, 102] on img at bounding box center [755, 103] width 12 height 10
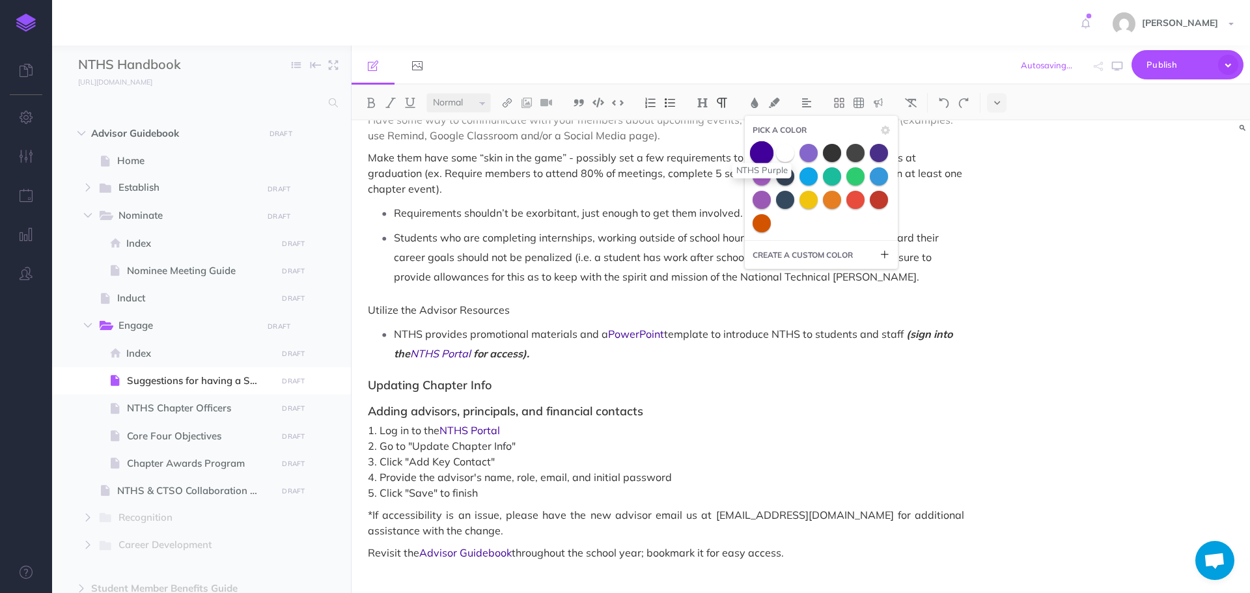
click at [760, 154] on span at bounding box center [761, 152] width 23 height 23
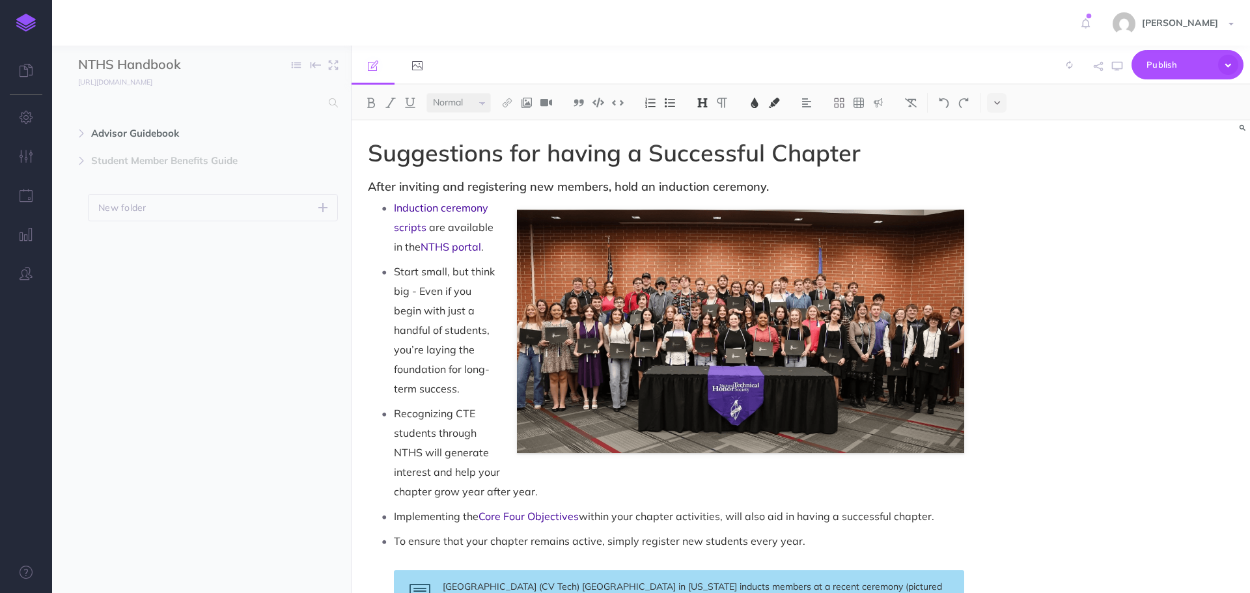
select select "null"
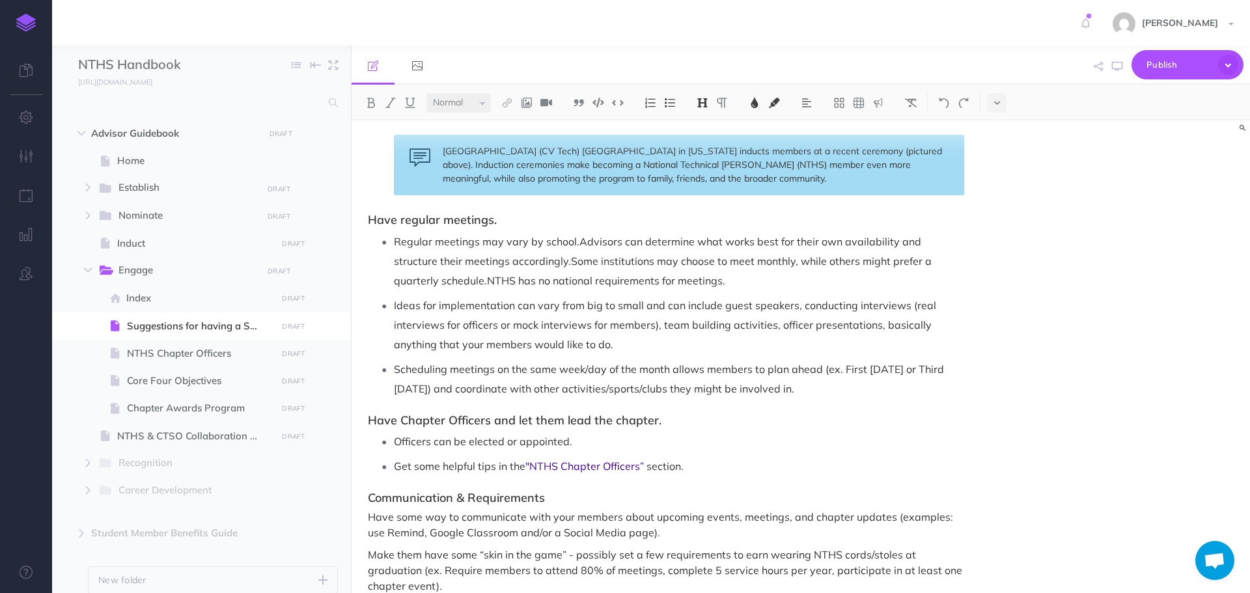
scroll to position [377, 0]
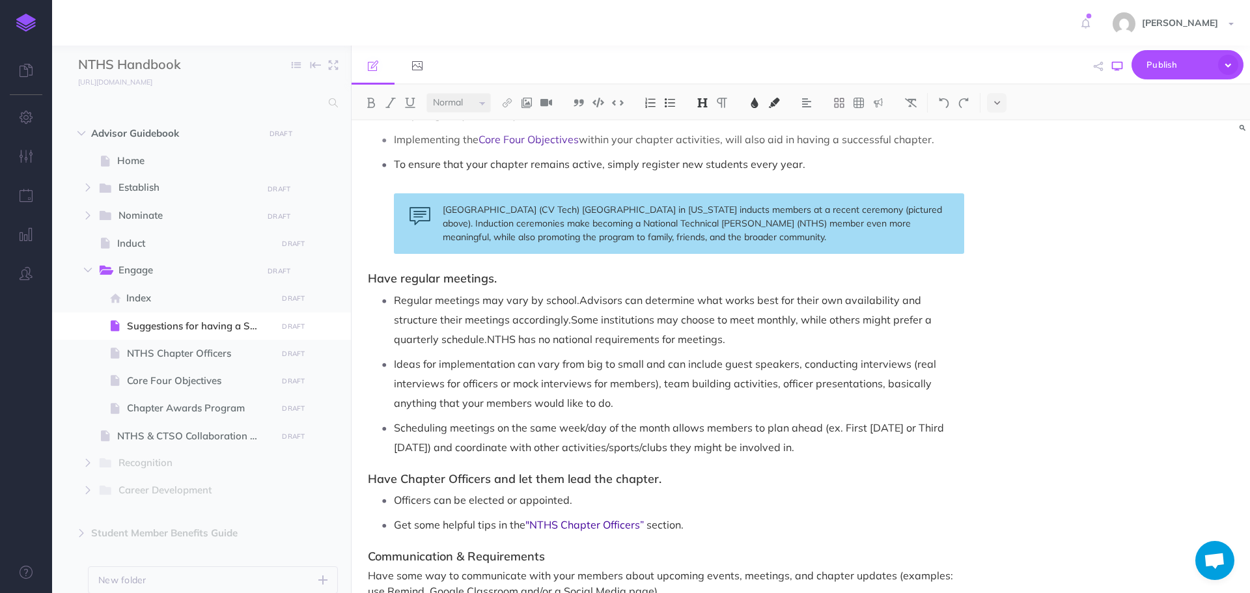
click at [1119, 68] on icon "button" at bounding box center [1117, 66] width 10 height 10
click at [171, 217] on span "Nominate" at bounding box center [186, 216] width 135 height 17
select select "null"
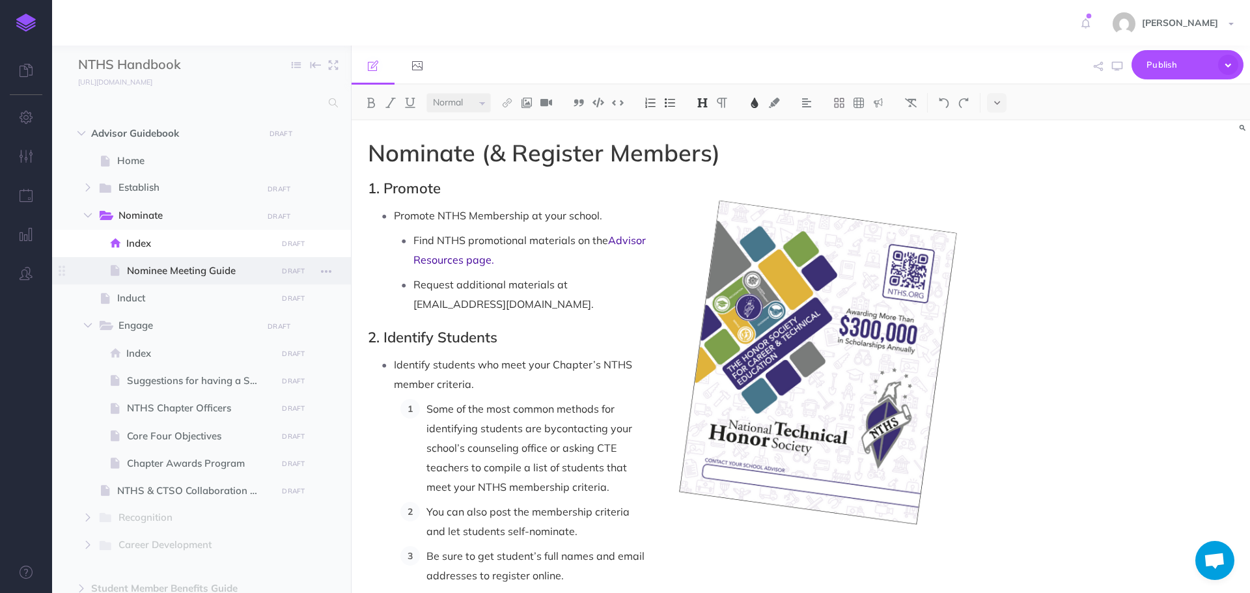
click at [170, 275] on span "Nominee Meeting Guide" at bounding box center [200, 271] width 146 height 16
select select "null"
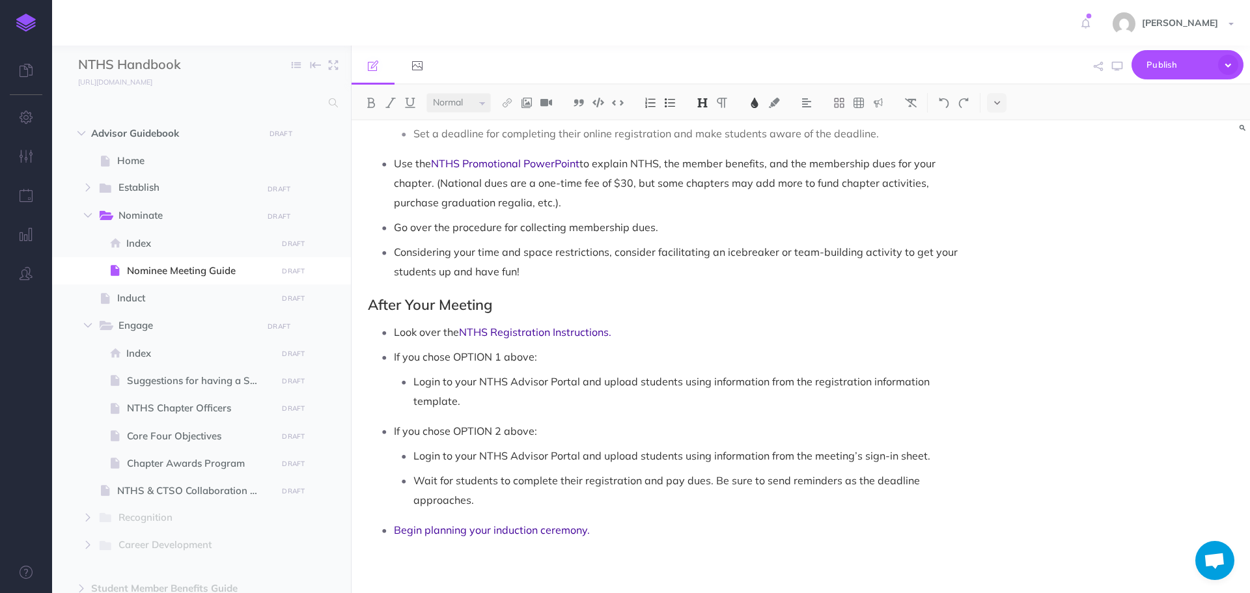
scroll to position [1306, 0]
click at [499, 528] on span "Begin planning your induction ceremony." at bounding box center [492, 526] width 196 height 13
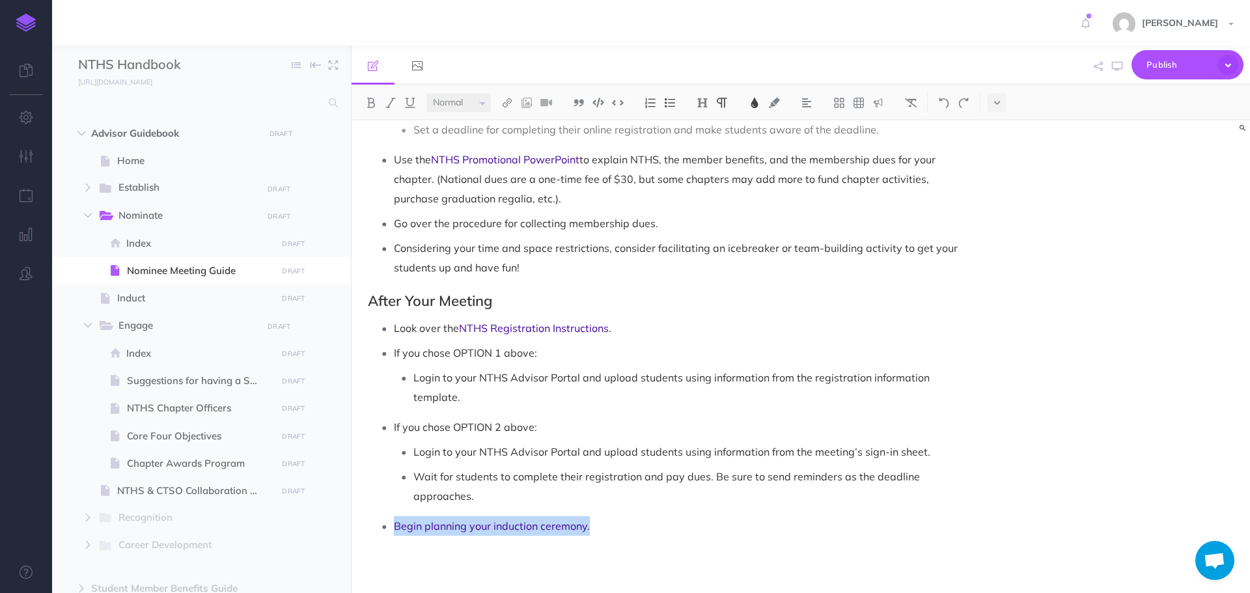
click at [497, 501] on link "[URL][DOMAIN_NAME].." at bounding box center [475, 502] width 163 height 16
click at [511, 98] on img at bounding box center [507, 103] width 12 height 10
click at [513, 145] on icon at bounding box center [507, 145] width 10 height 9
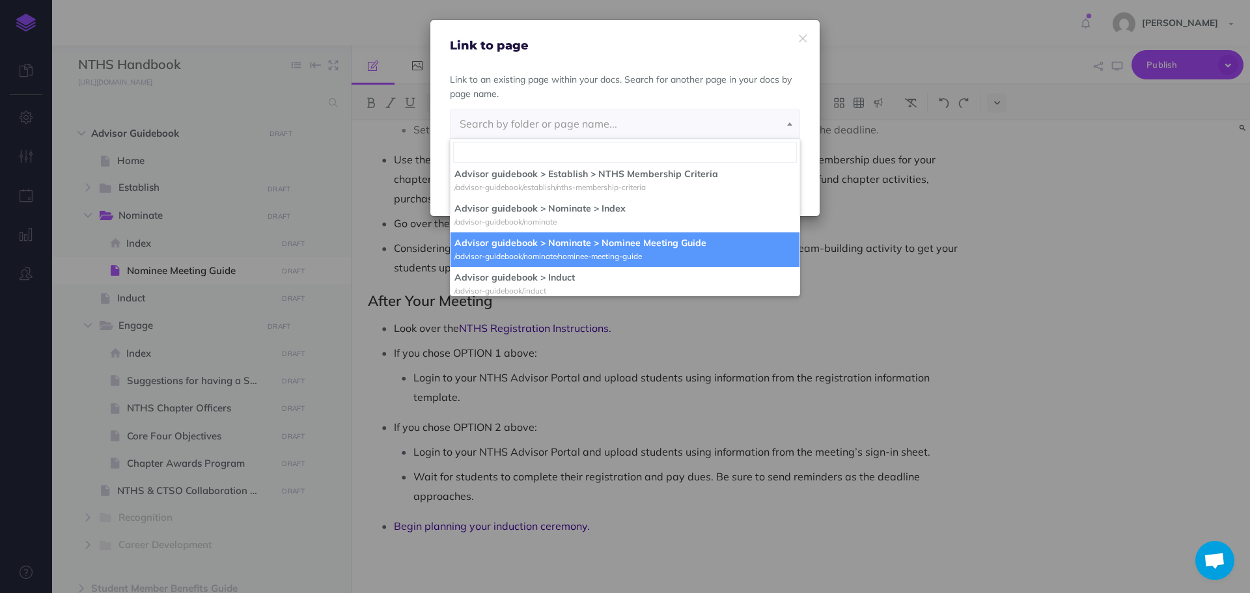
scroll to position [89, 0]
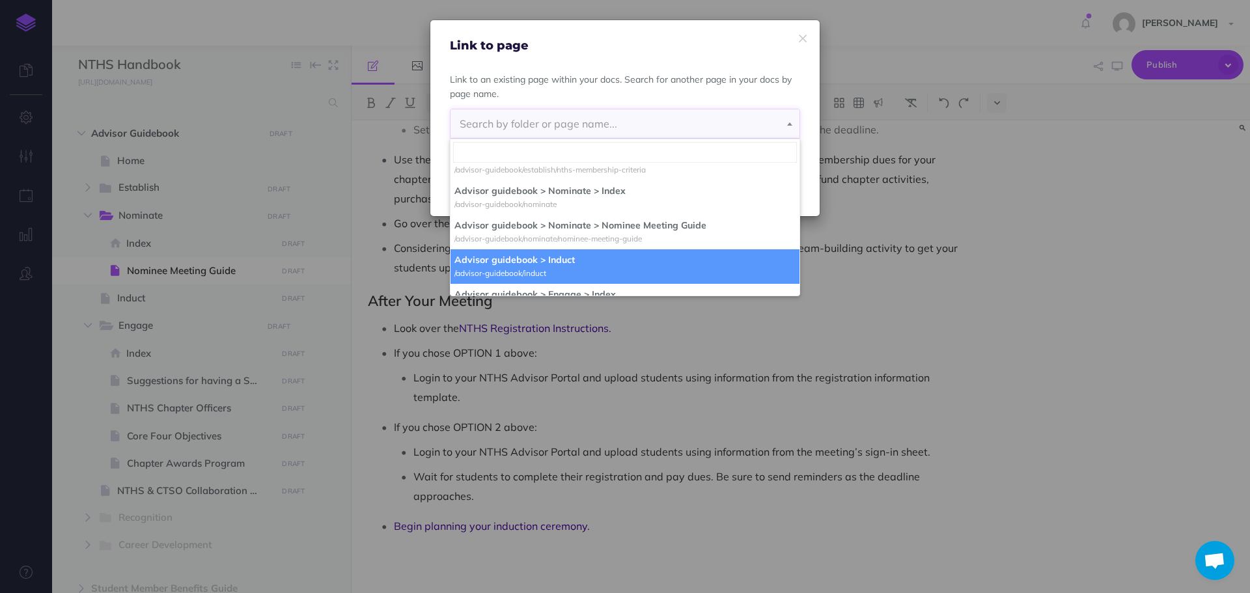
select select "FPB-10TO-0MU-APZ"
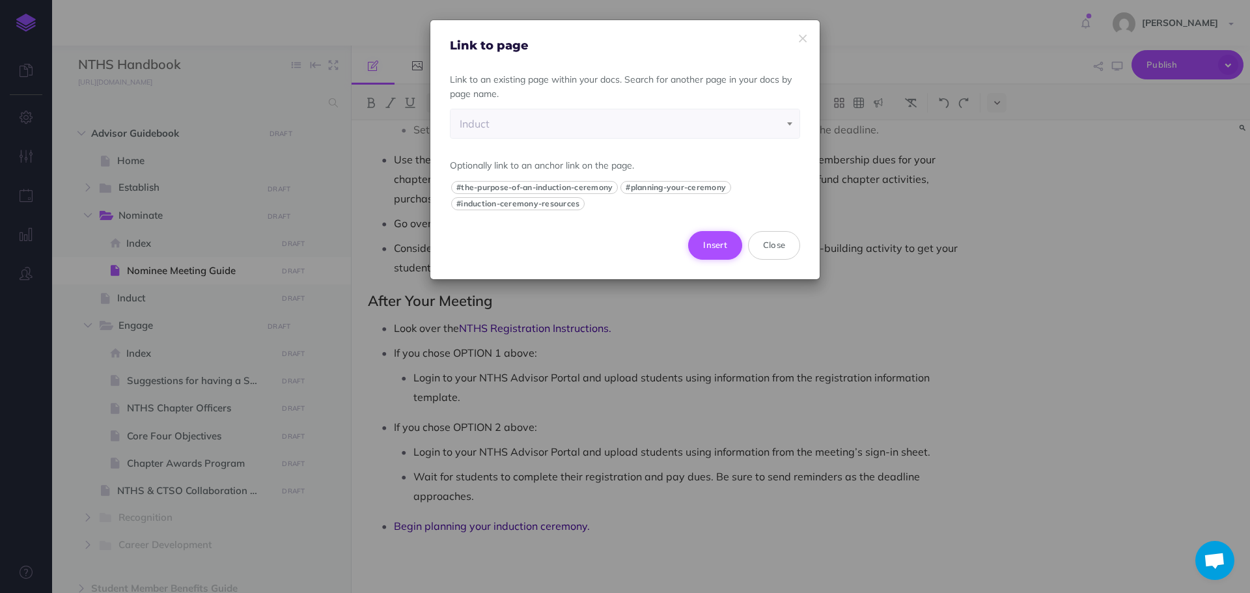
click at [721, 251] on button "Insert" at bounding box center [715, 245] width 54 height 29
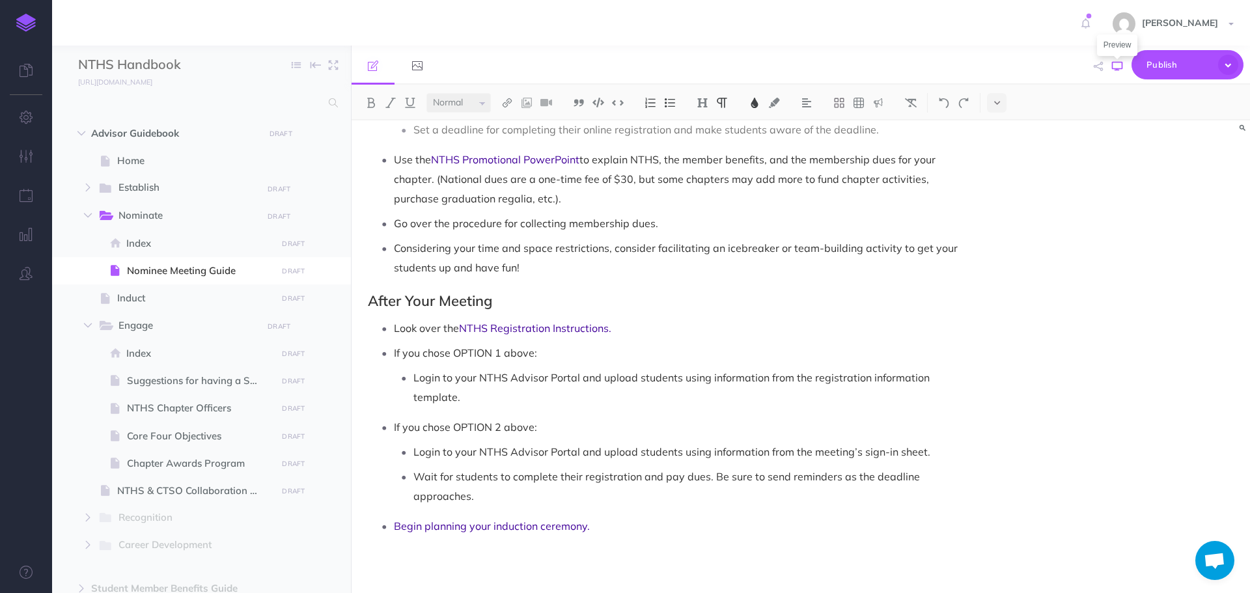
click at [1121, 66] on icon "button" at bounding box center [1117, 66] width 10 height 10
click at [620, 374] on span "Login to your NTHS Advisor Portal and upload students using information from th…" at bounding box center [673, 387] width 519 height 33
